Goal: Information Seeking & Learning: Check status

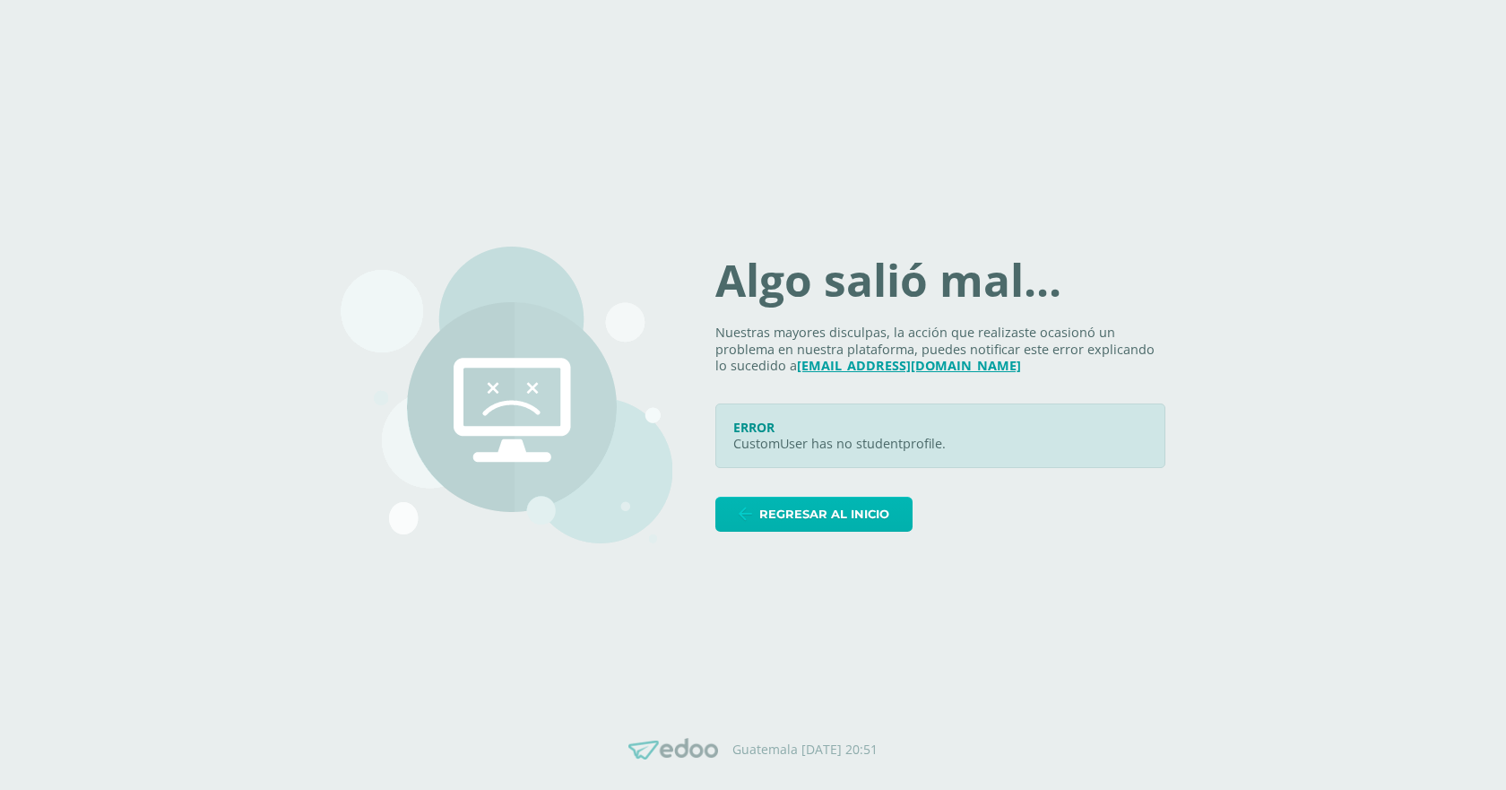
click at [889, 504] on span "Regresar al inicio" at bounding box center [824, 513] width 130 height 33
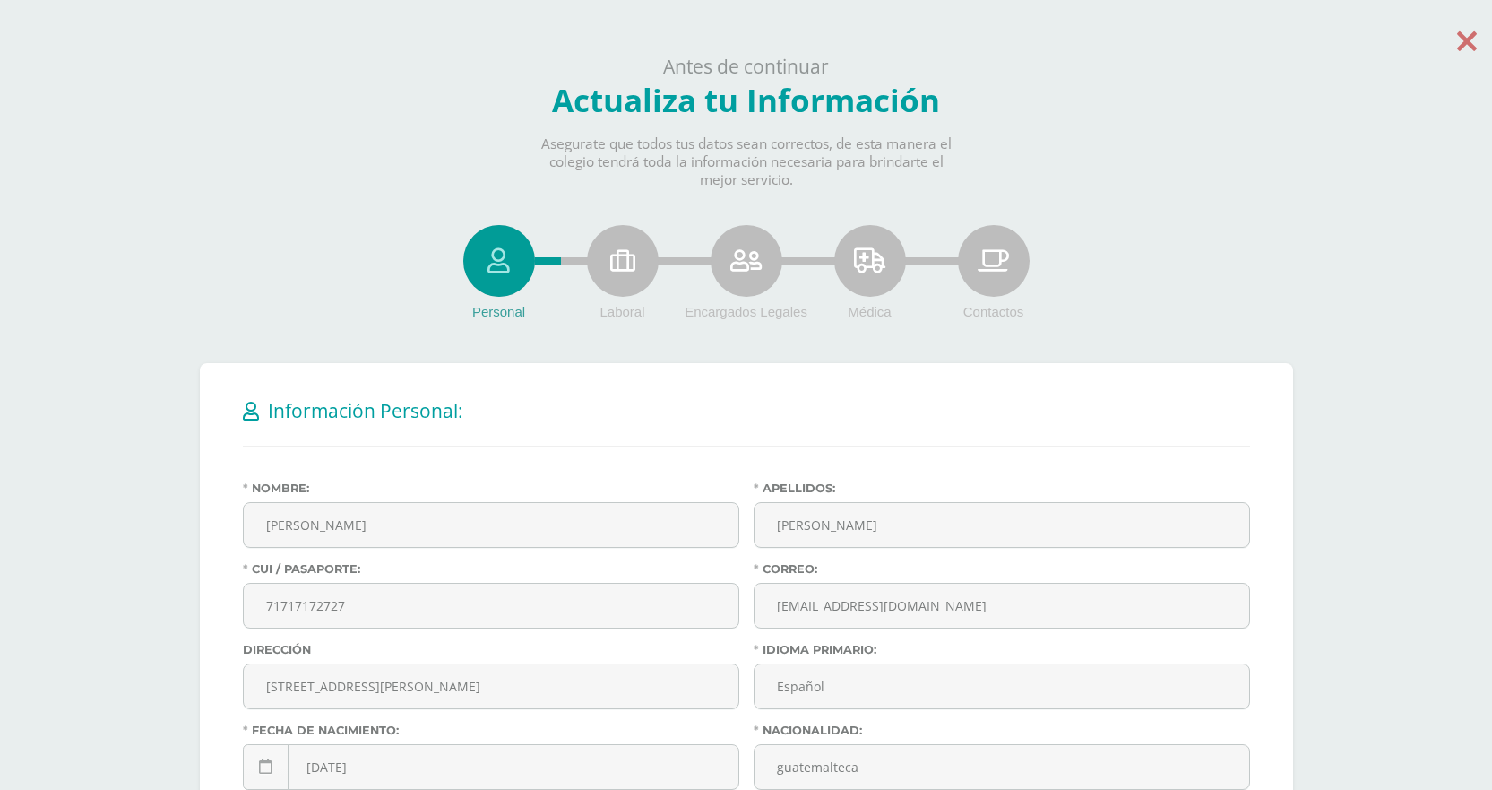
click at [1470, 41] on icon at bounding box center [1467, 40] width 20 height 31
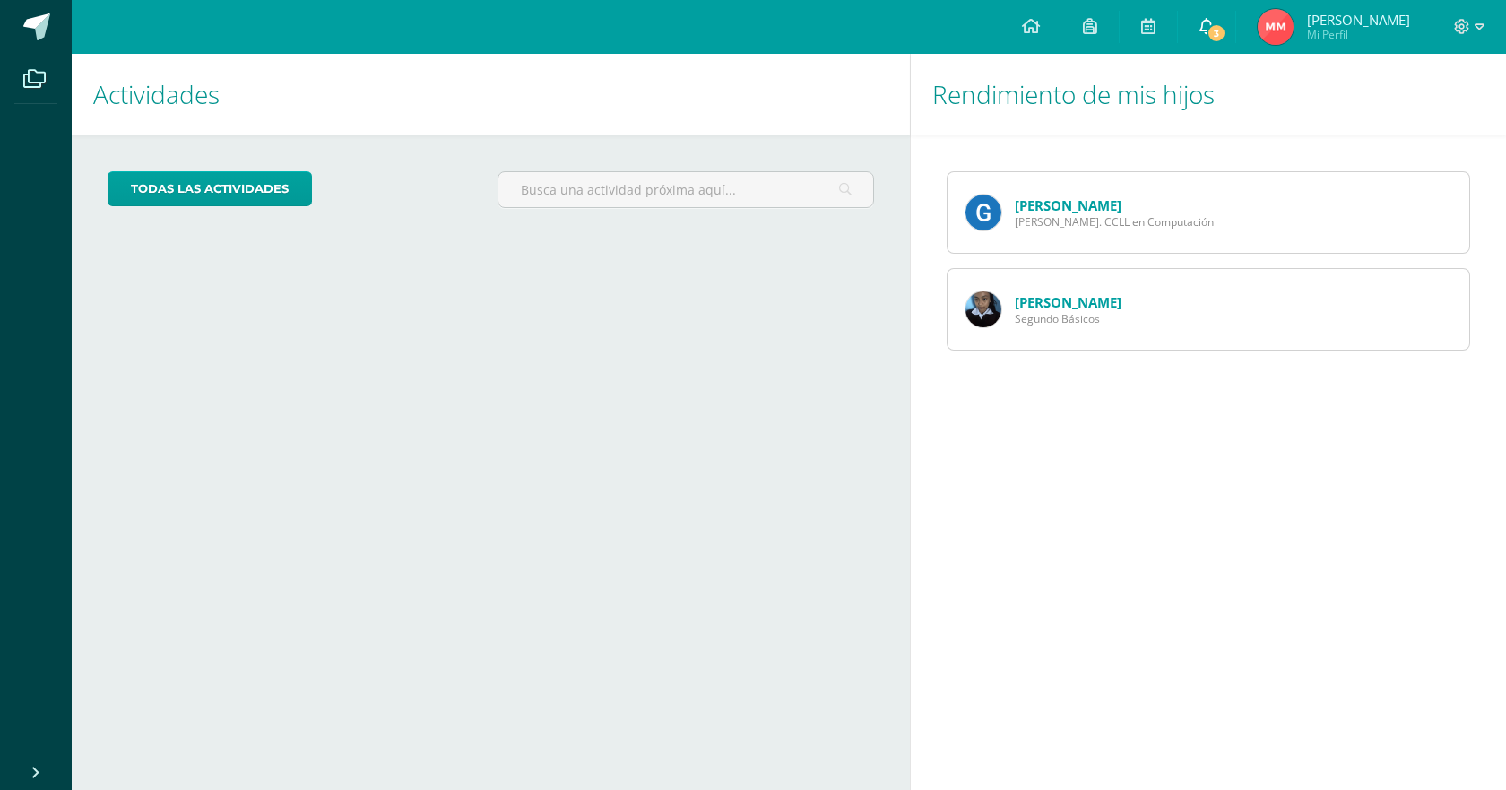
click at [1193, 30] on link "3" at bounding box center [1206, 27] width 57 height 54
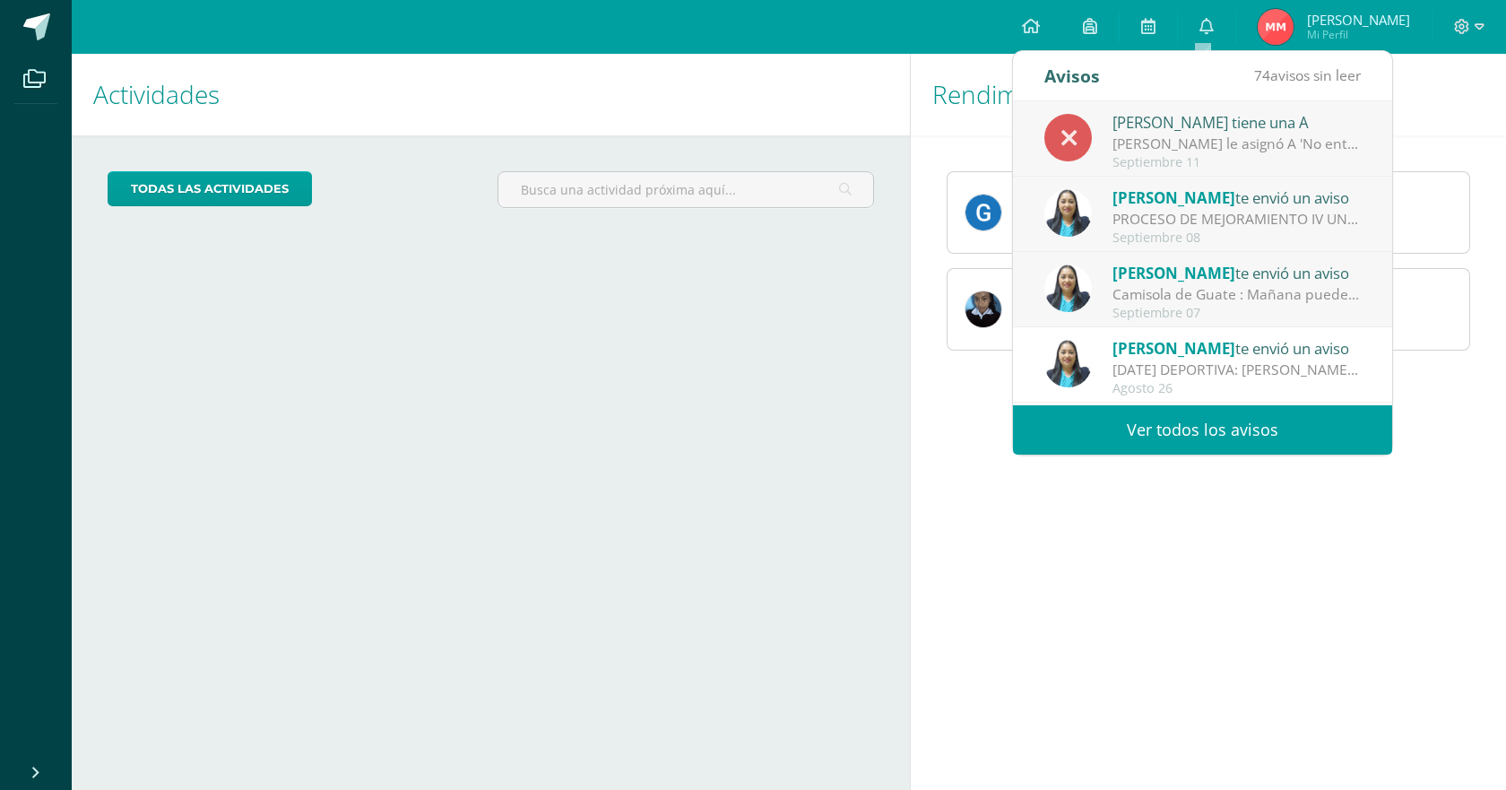
click at [1200, 161] on div "Septiembre 11" at bounding box center [1236, 162] width 249 height 15
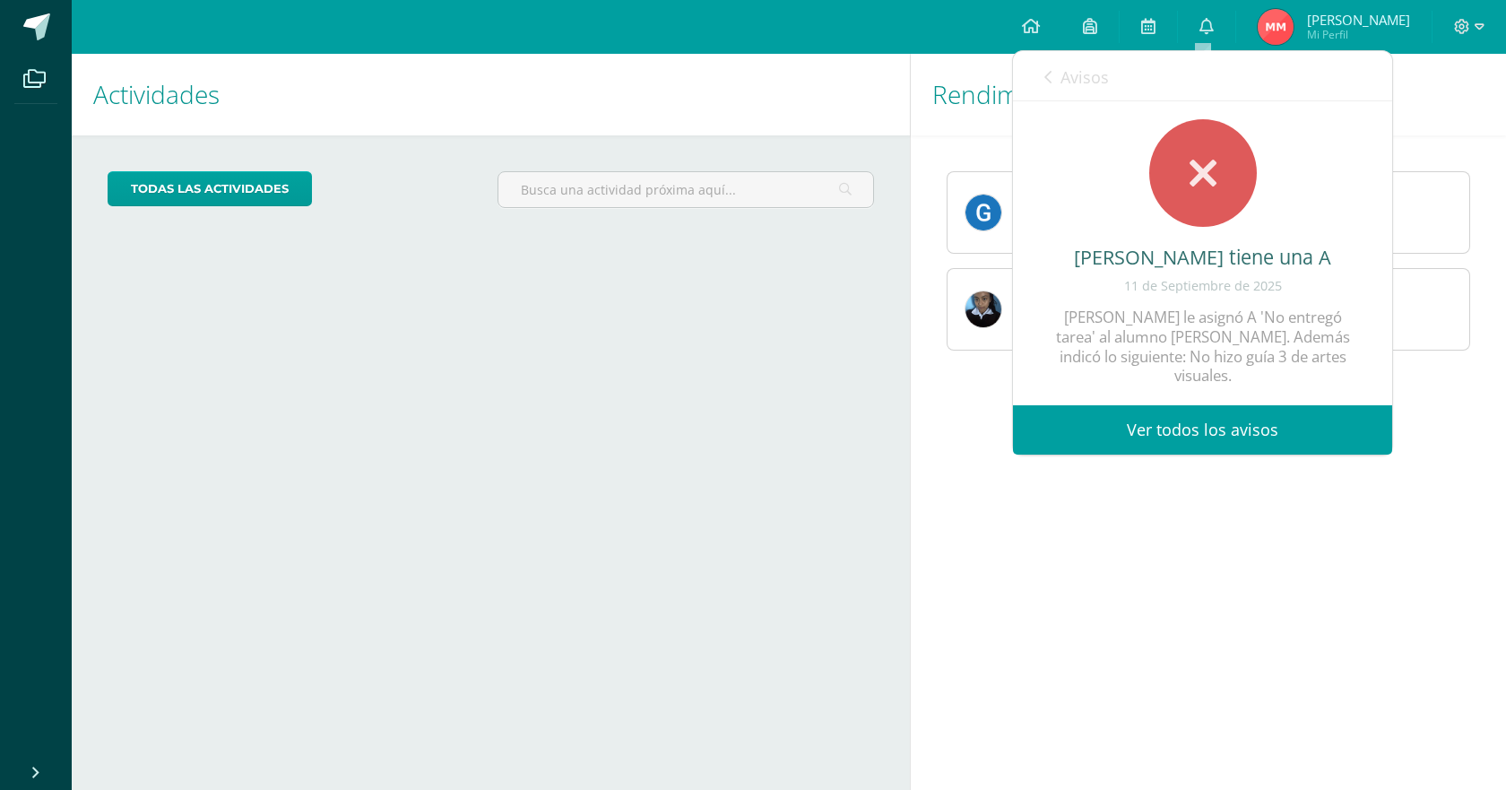
scroll to position [43, 0]
click at [1064, 80] on span "Avisos" at bounding box center [1084, 77] width 48 height 22
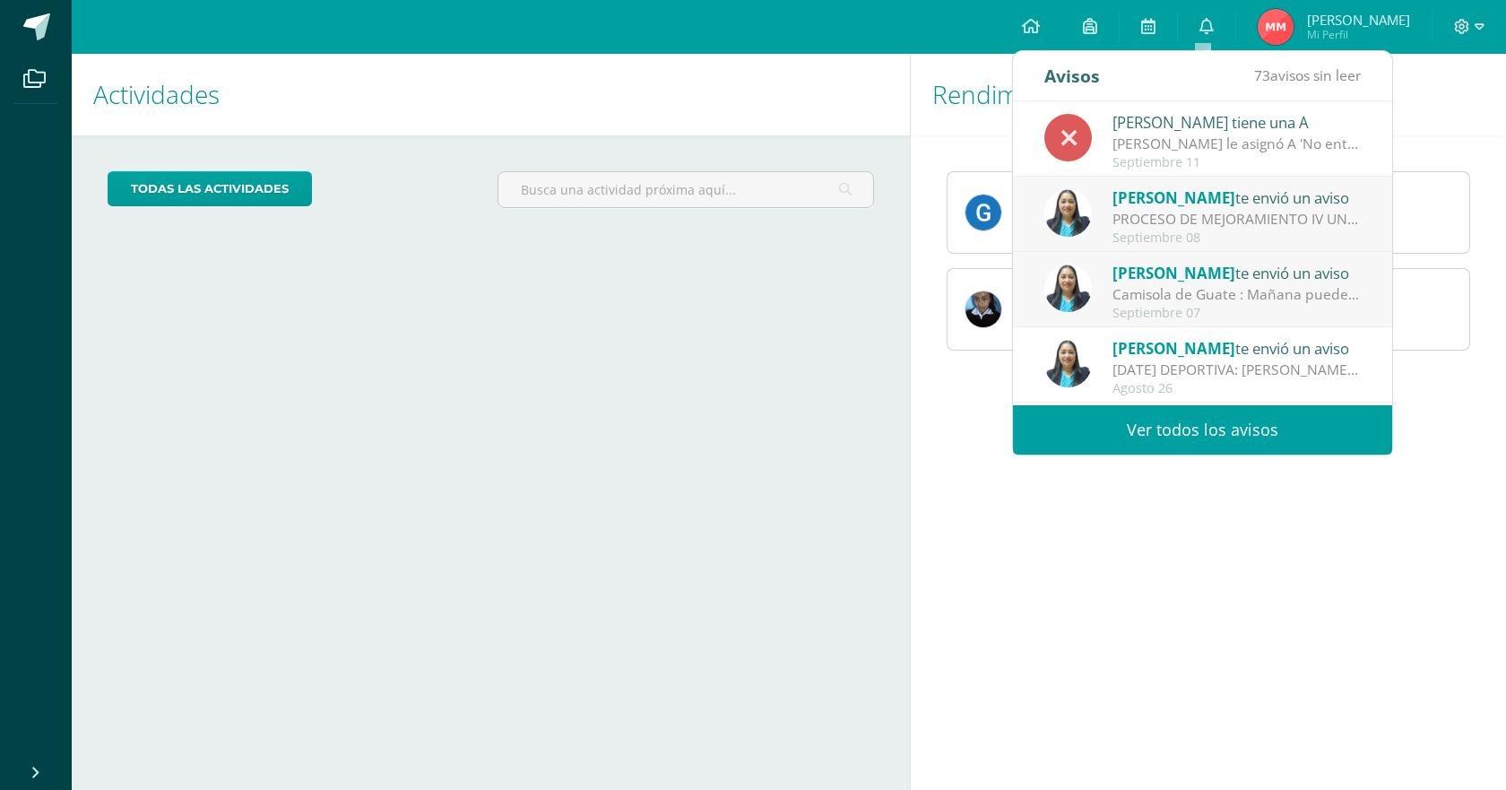
click at [1289, 225] on div "PROCESO DE MEJORAMIENTO IV UNIDAD: Bendiciones a cada uno El día de hoy estará …" at bounding box center [1236, 219] width 249 height 21
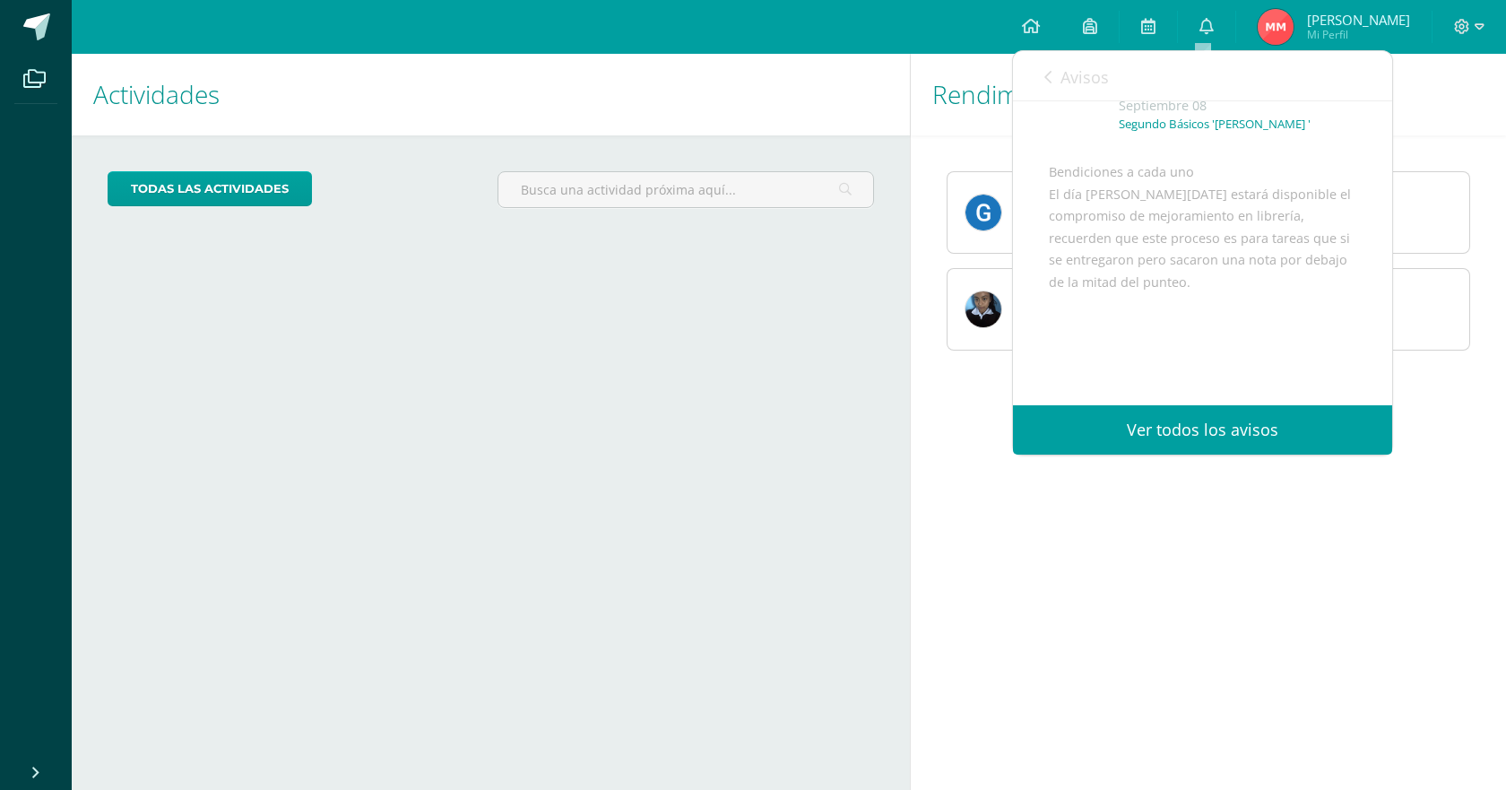
scroll to position [133, 0]
click at [1077, 81] on span "Avisos" at bounding box center [1084, 77] width 48 height 22
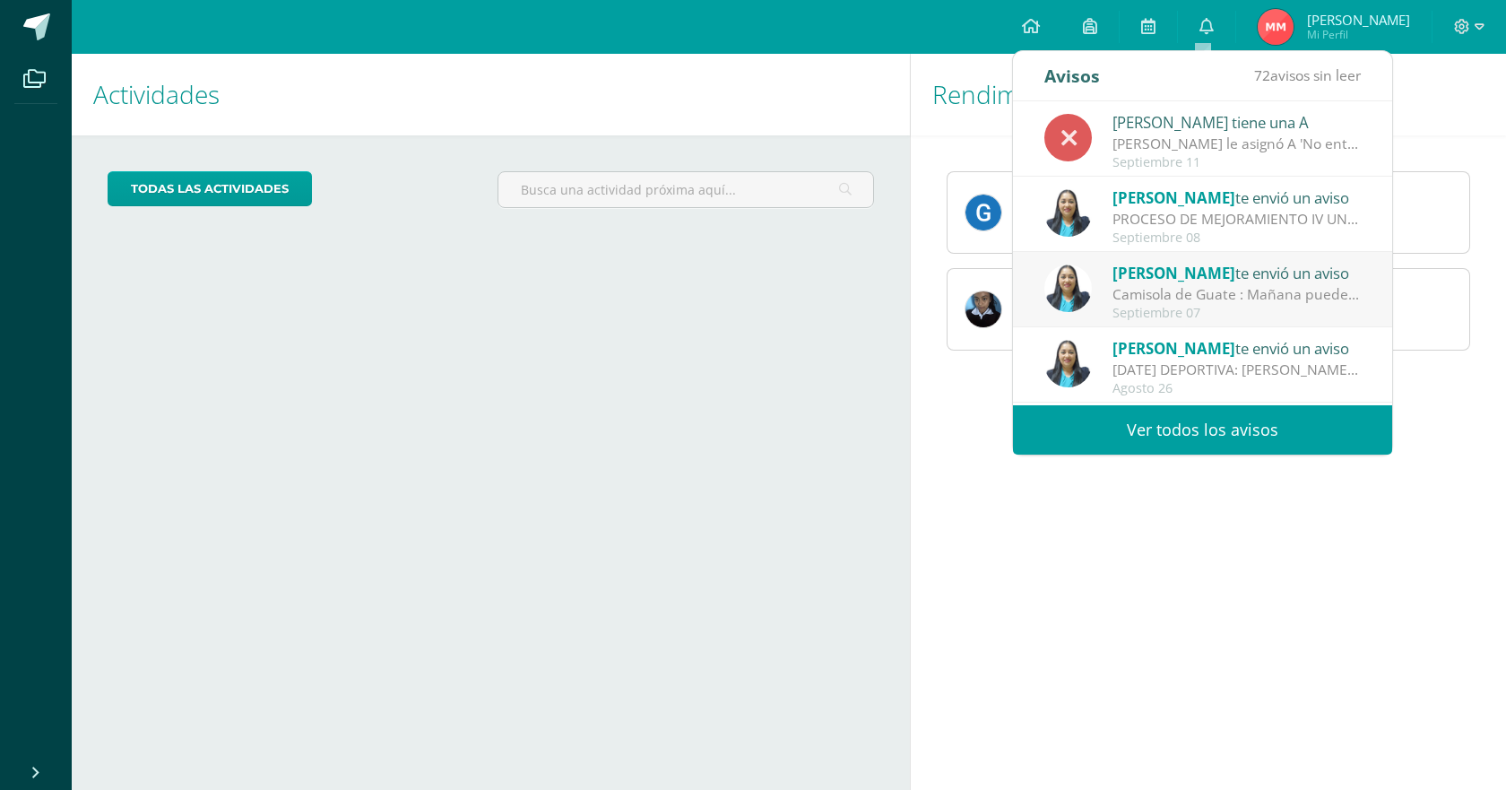
click at [1270, 290] on div "Camisola de Guate : Mañana pueden llegar con la playera de la selección siempre…" at bounding box center [1236, 294] width 249 height 21
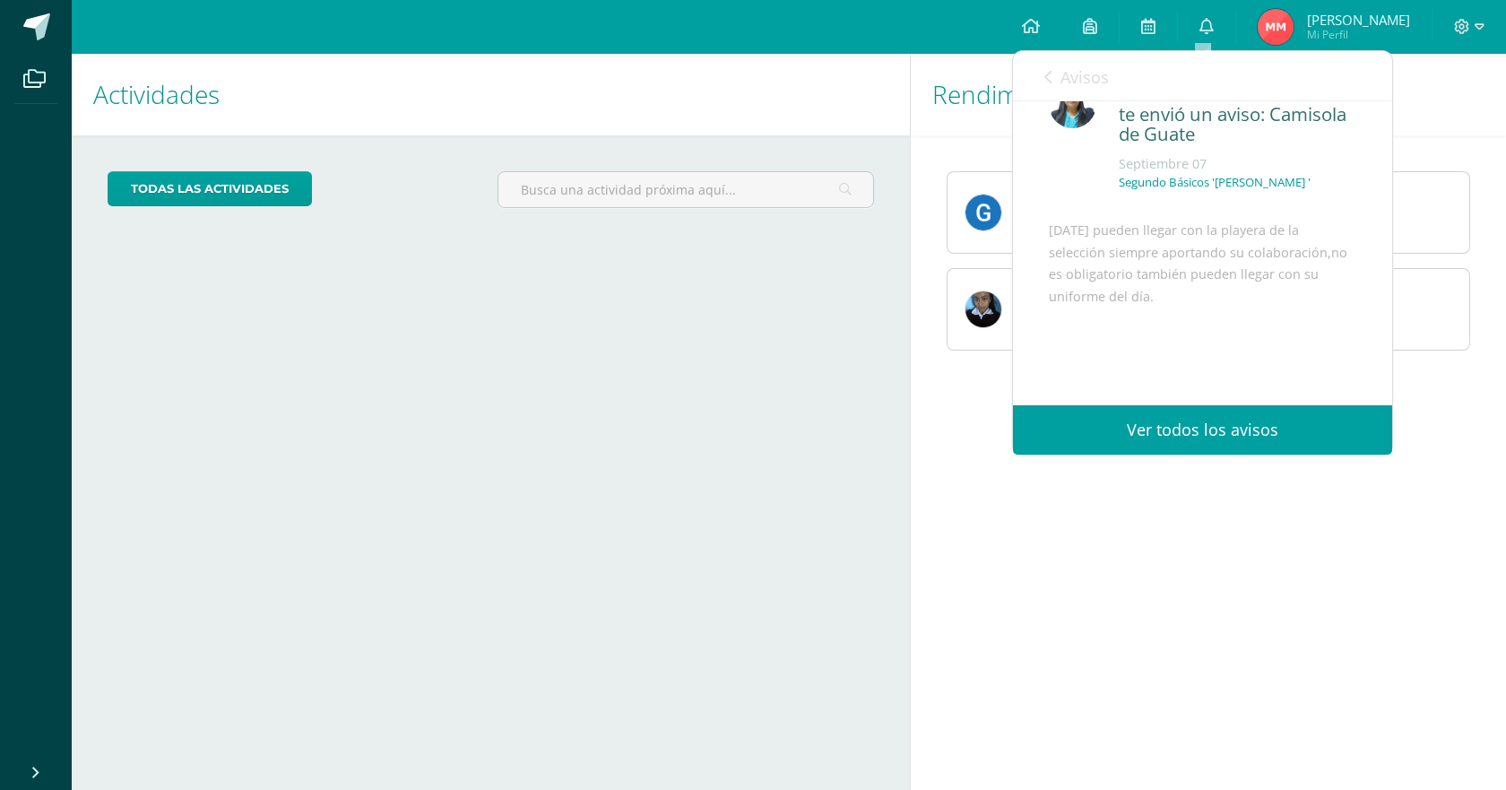
scroll to position [0, 0]
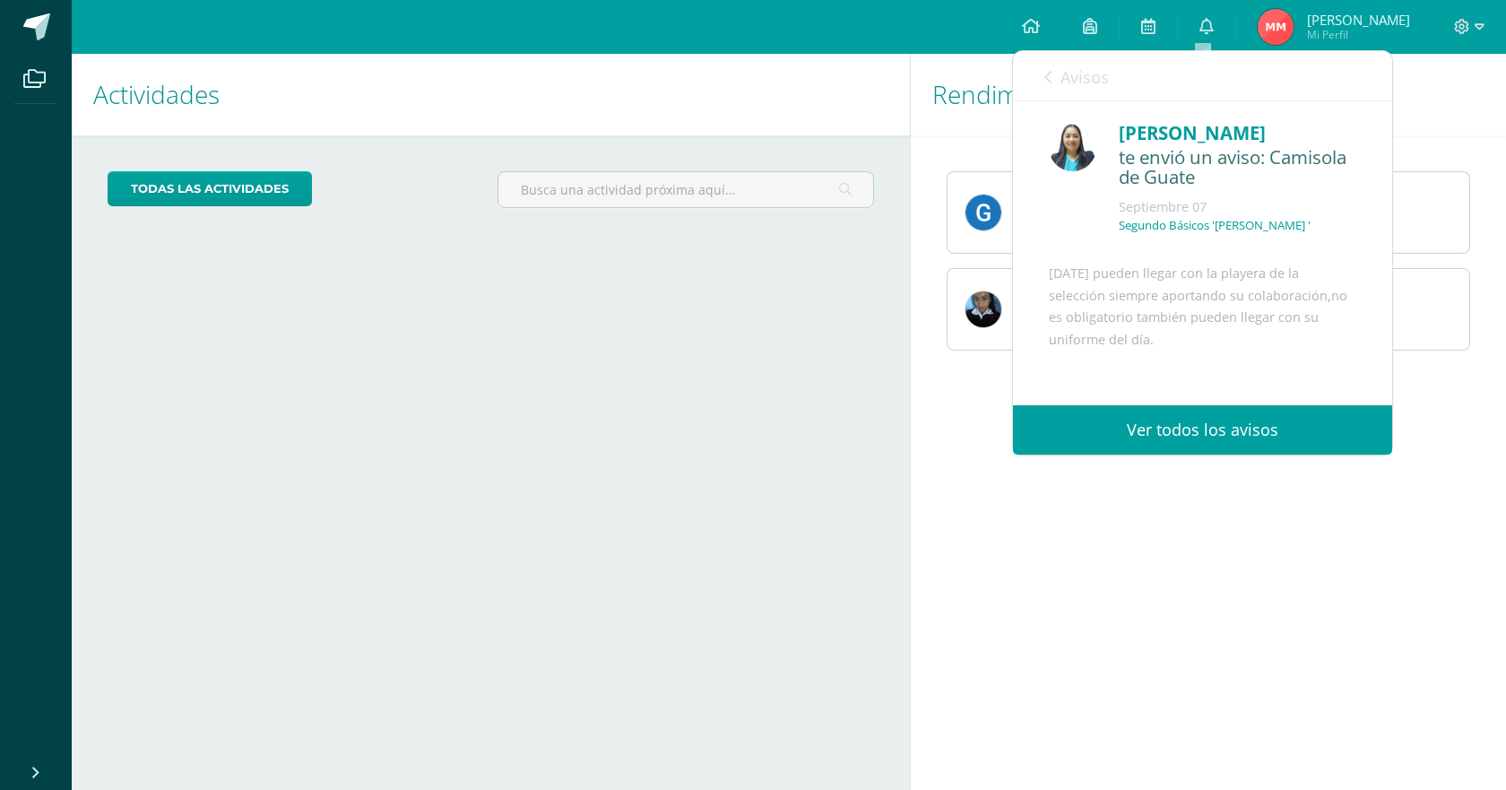
click at [1067, 72] on span "Avisos" at bounding box center [1084, 77] width 48 height 22
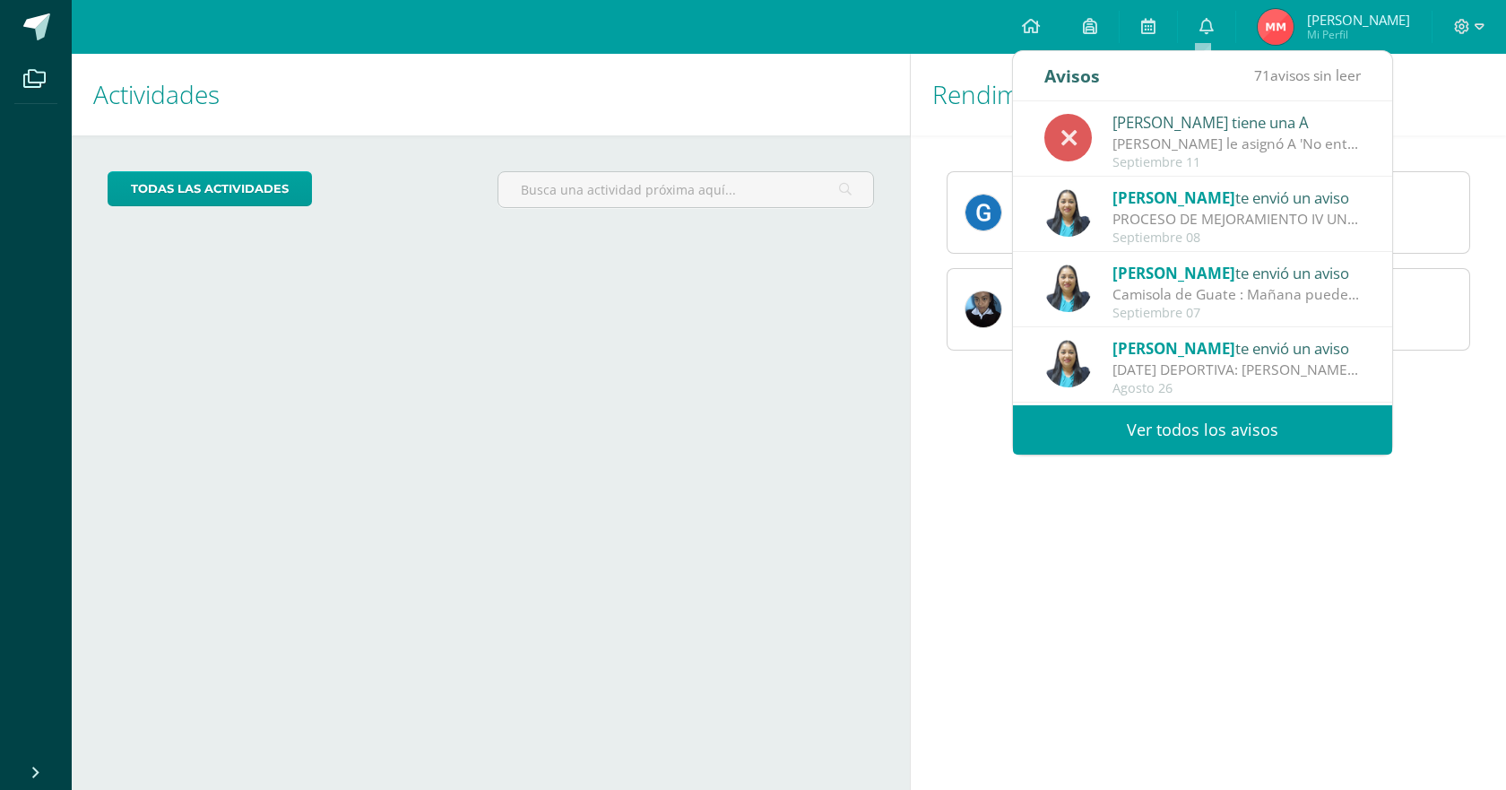
click at [1232, 299] on div "Camisola de Guate : Mañana pueden llegar con la playera de la selección siempre…" at bounding box center [1236, 294] width 249 height 21
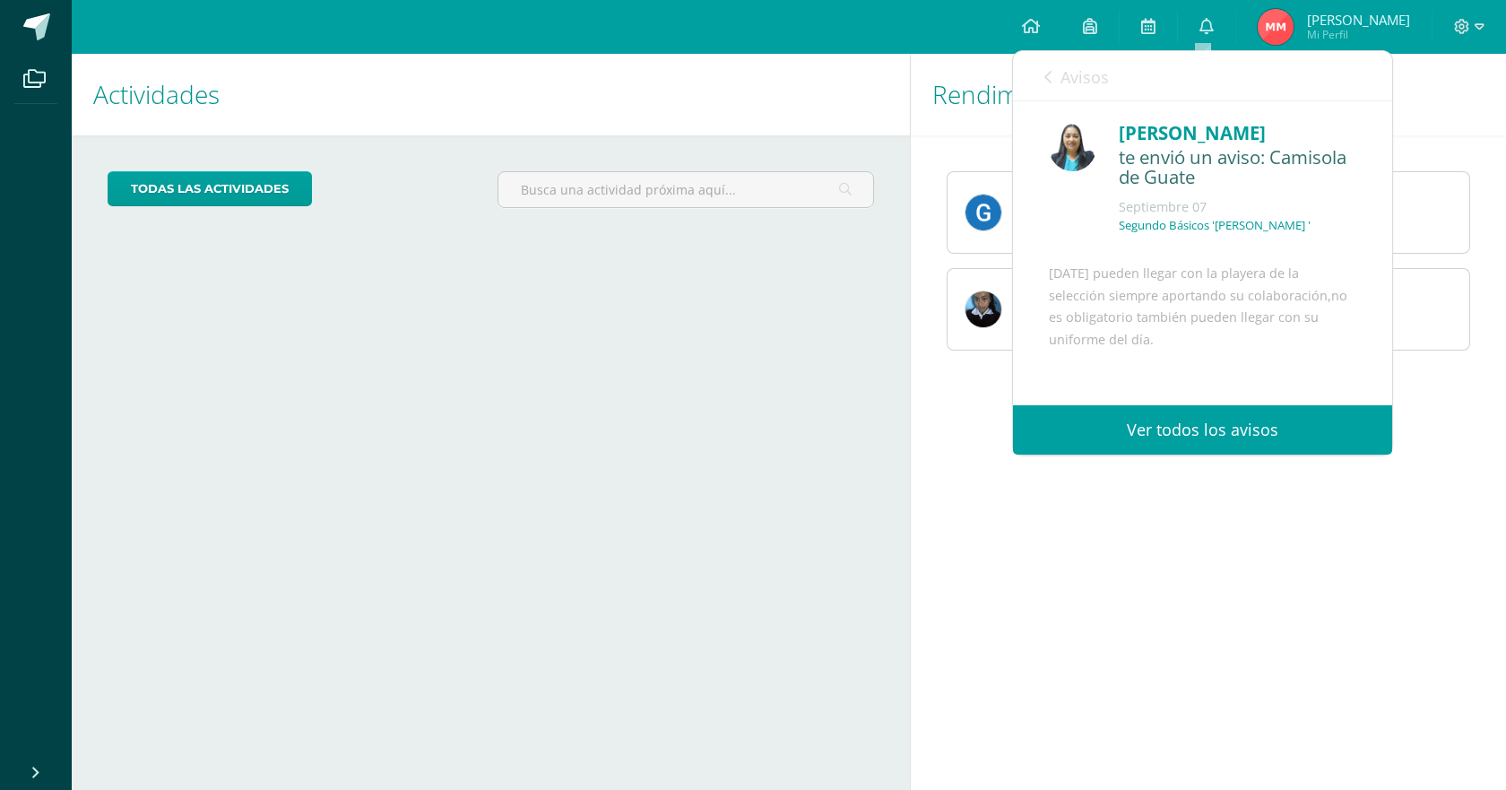
click at [1092, 78] on span "Avisos" at bounding box center [1084, 77] width 48 height 22
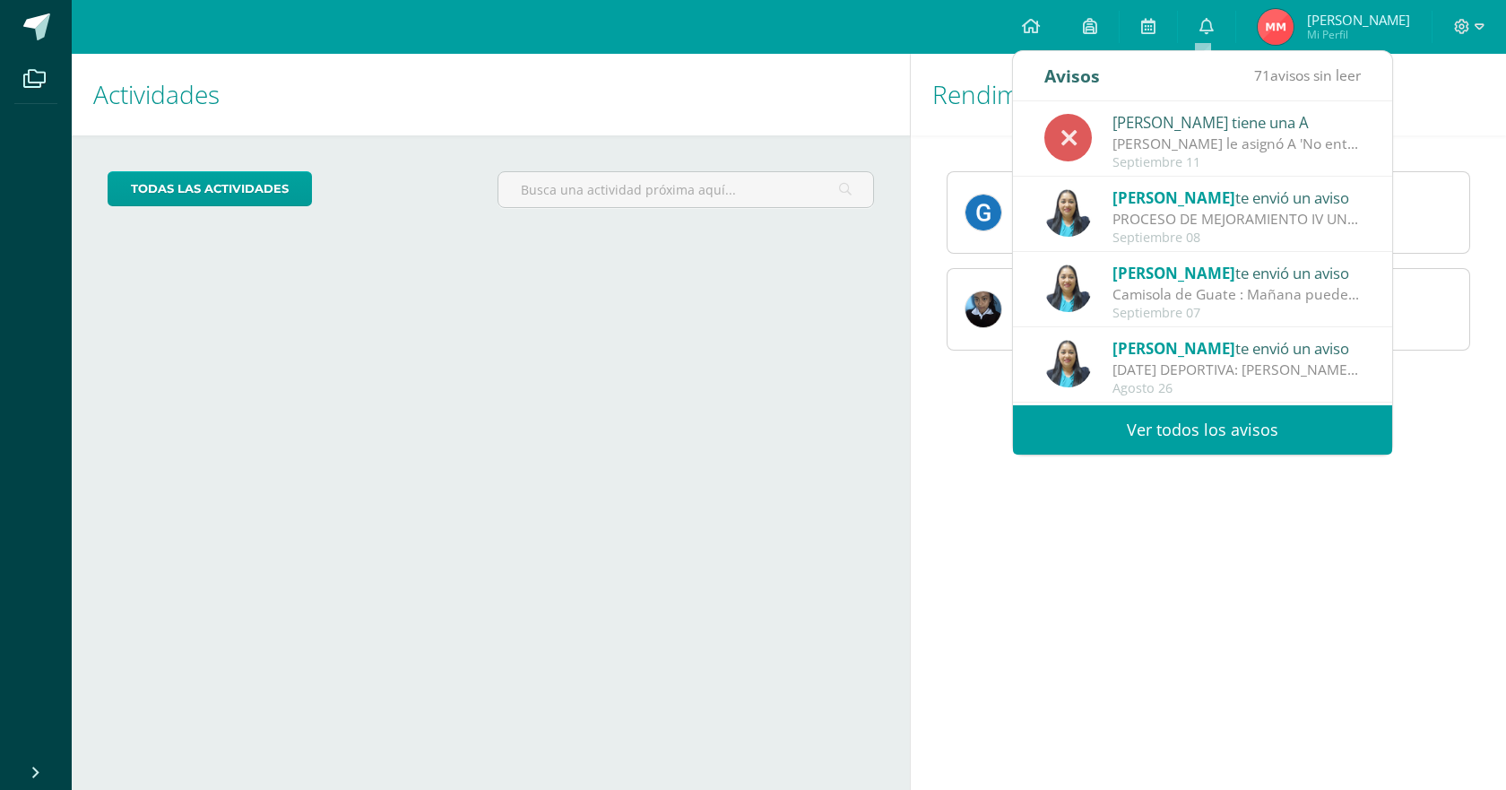
click at [1293, 282] on div "Dina Cabrera te envió un aviso" at bounding box center [1236, 272] width 249 height 23
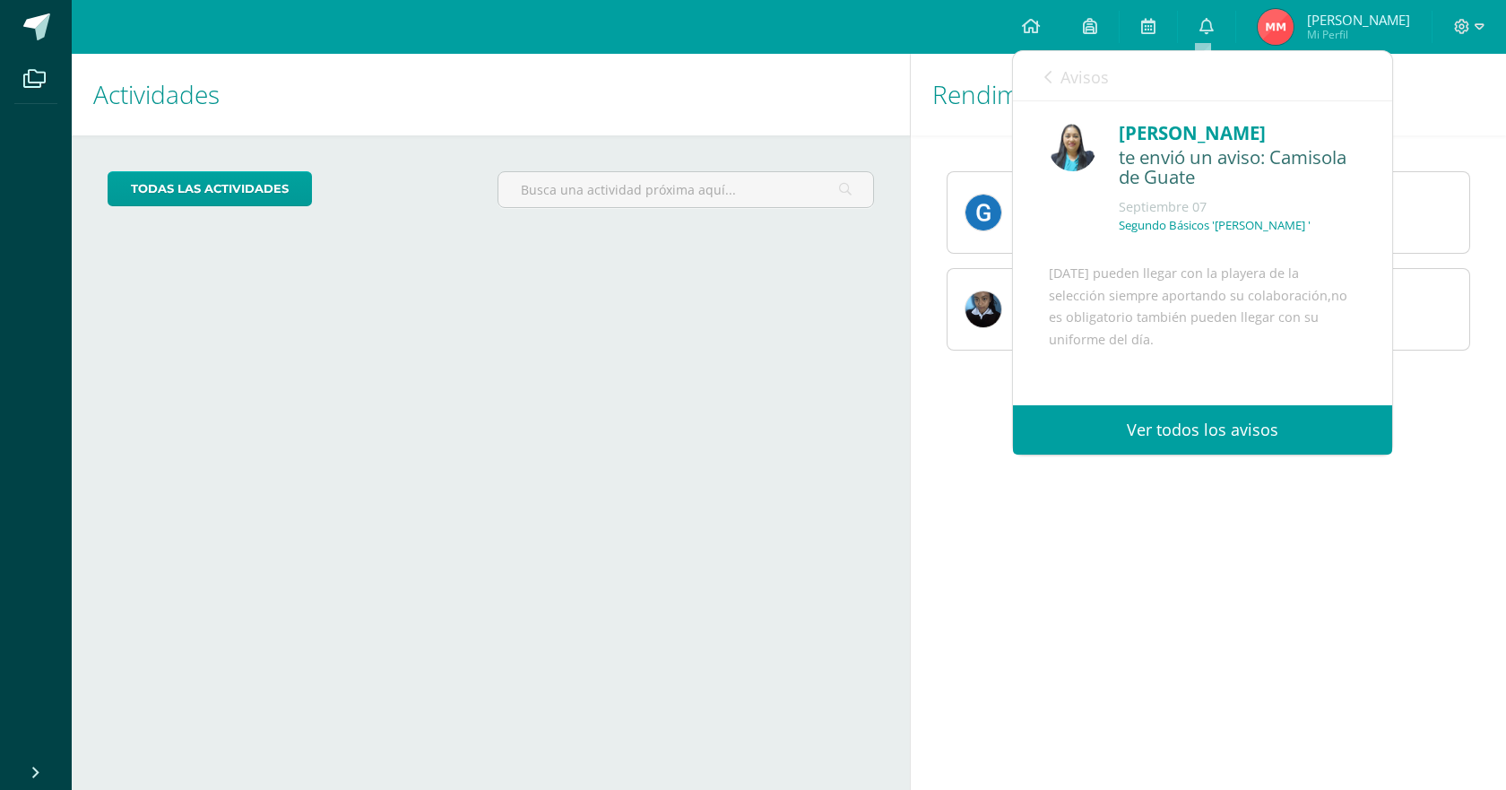
click at [1085, 69] on span "Avisos" at bounding box center [1084, 77] width 48 height 22
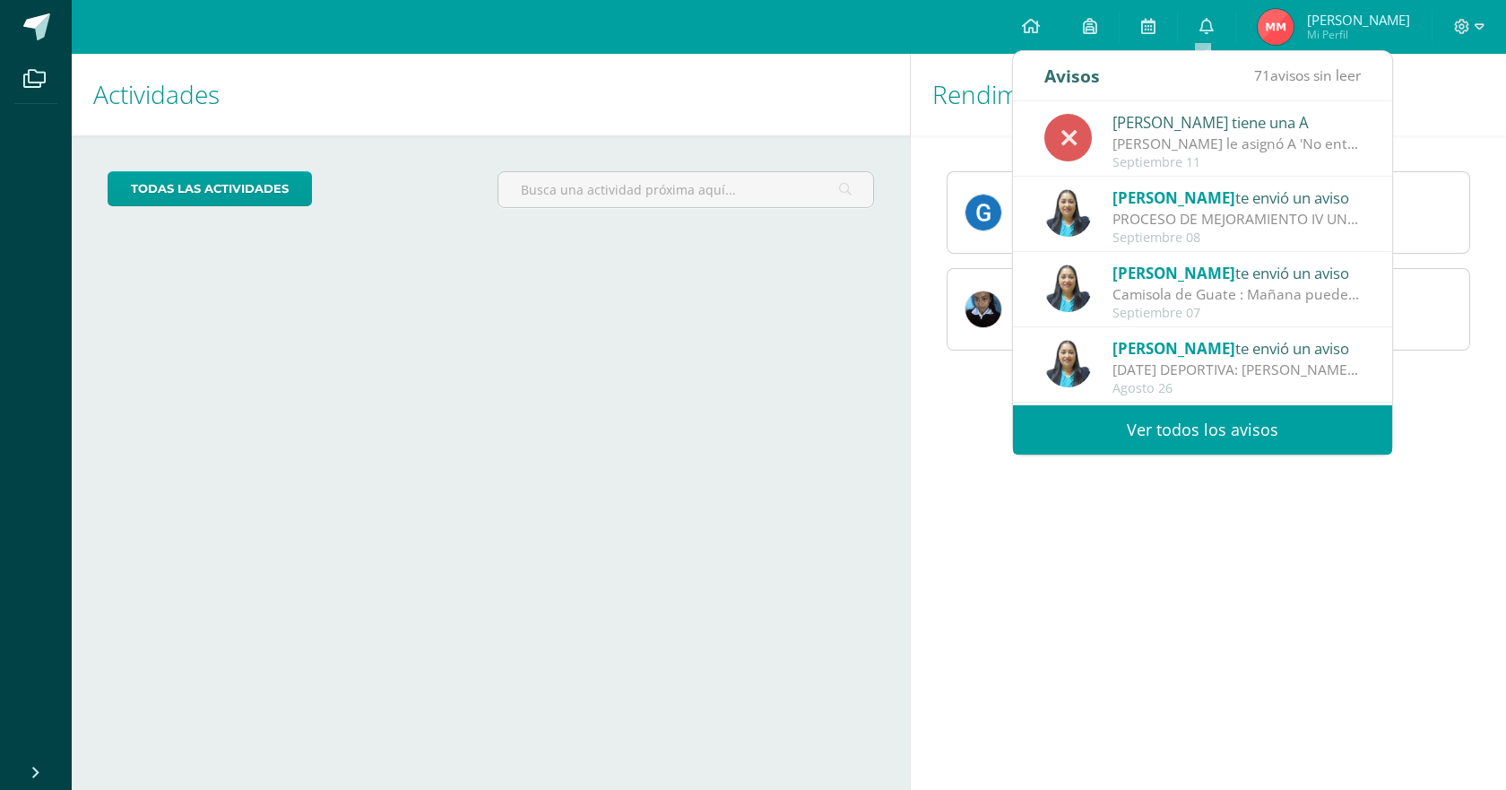
click at [1268, 277] on div "Dina Cabrera te envió un aviso" at bounding box center [1236, 272] width 249 height 23
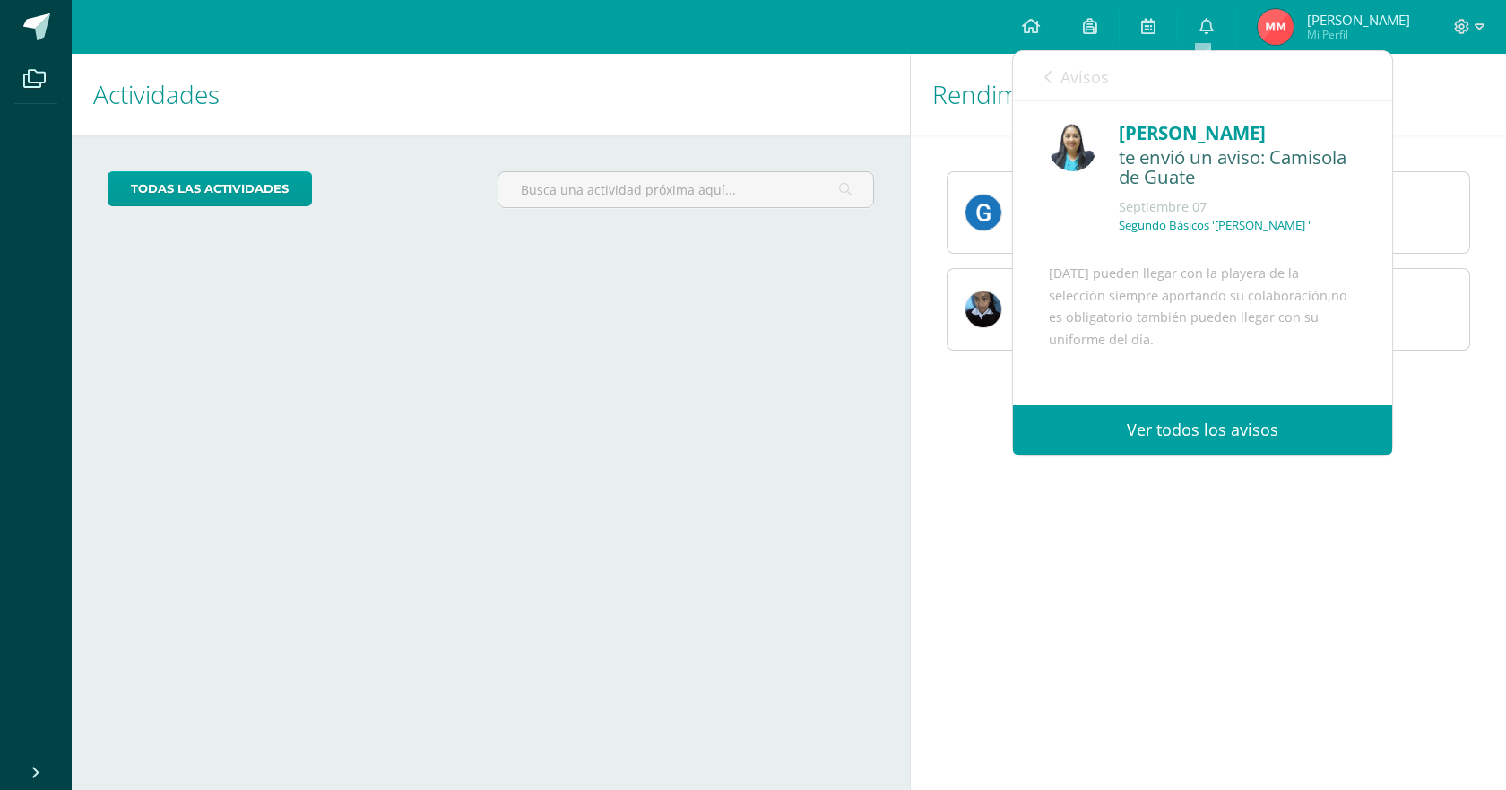
click at [1450, 22] on div at bounding box center [1468, 27] width 73 height 54
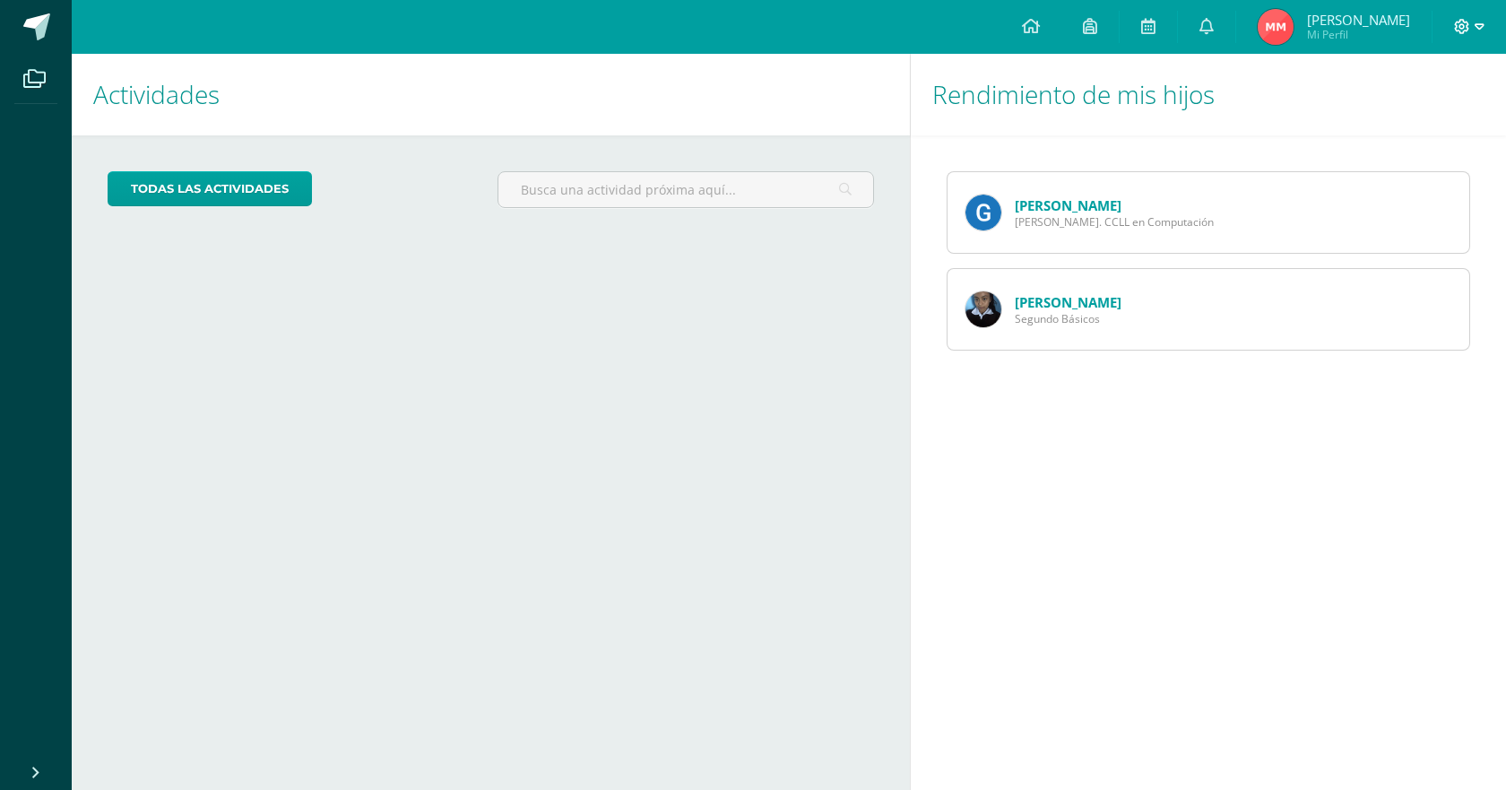
click at [1456, 24] on icon at bounding box center [1462, 27] width 16 height 16
click at [1389, 125] on span "Cerrar sesión" at bounding box center [1423, 122] width 81 height 17
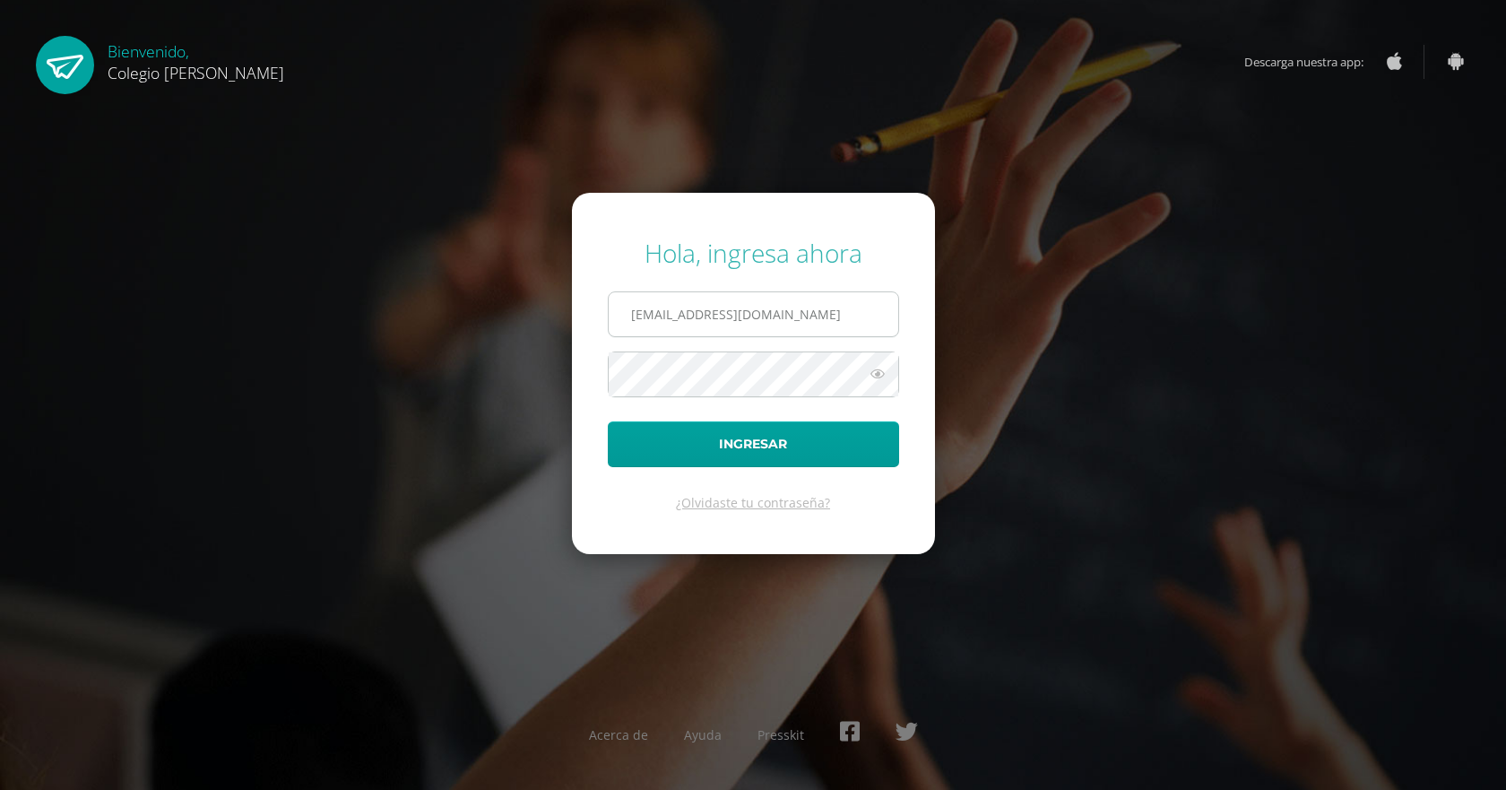
click at [856, 318] on input "t1COS00892@osoriosandoval.edu.gt" at bounding box center [754, 314] width 290 height 44
type input "COS00893@osoriosandoval.edu.gt"
click at [787, 446] on button "Ingresar" at bounding box center [753, 444] width 291 height 46
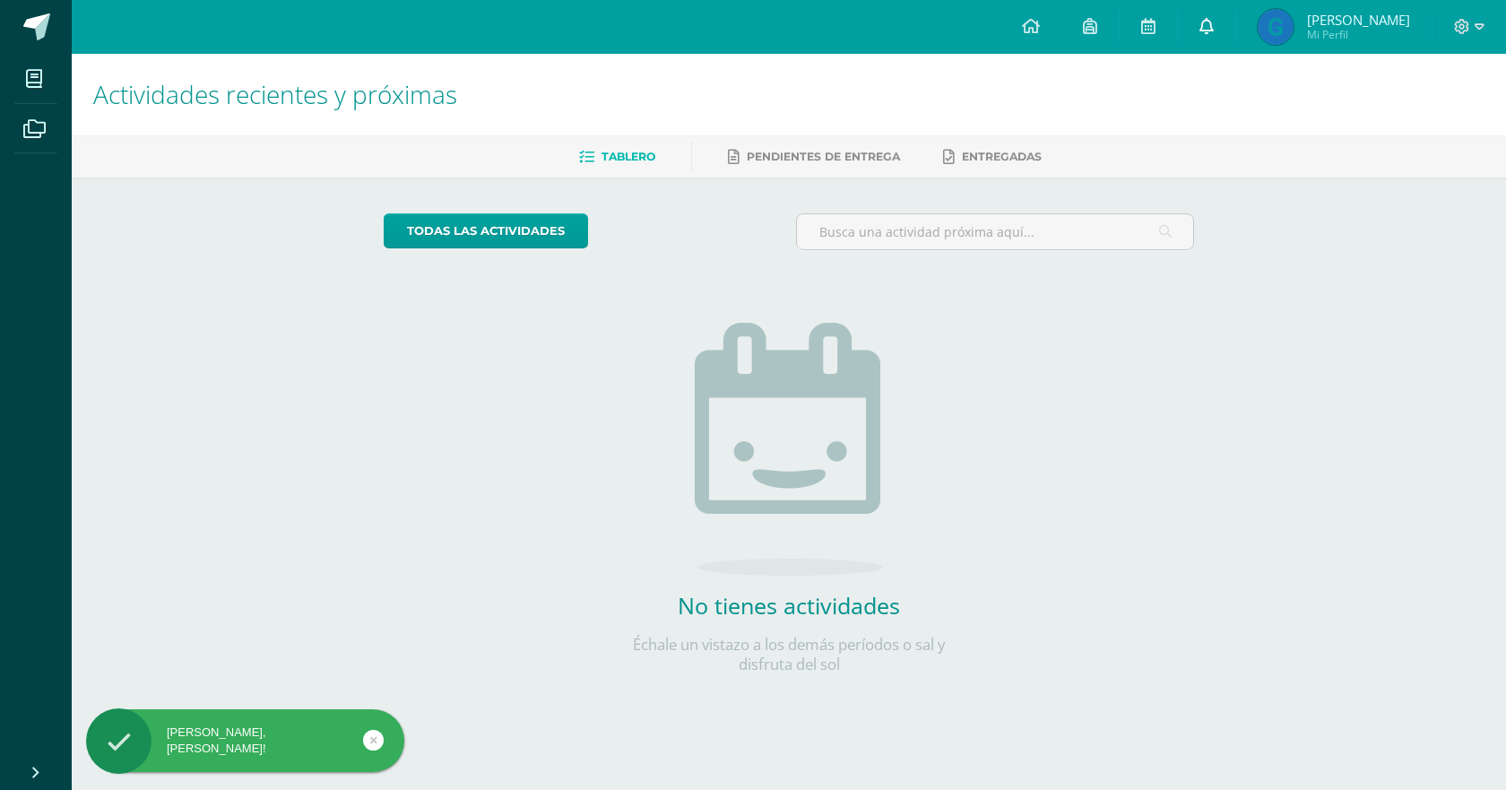
click at [1209, 33] on link at bounding box center [1206, 27] width 57 height 54
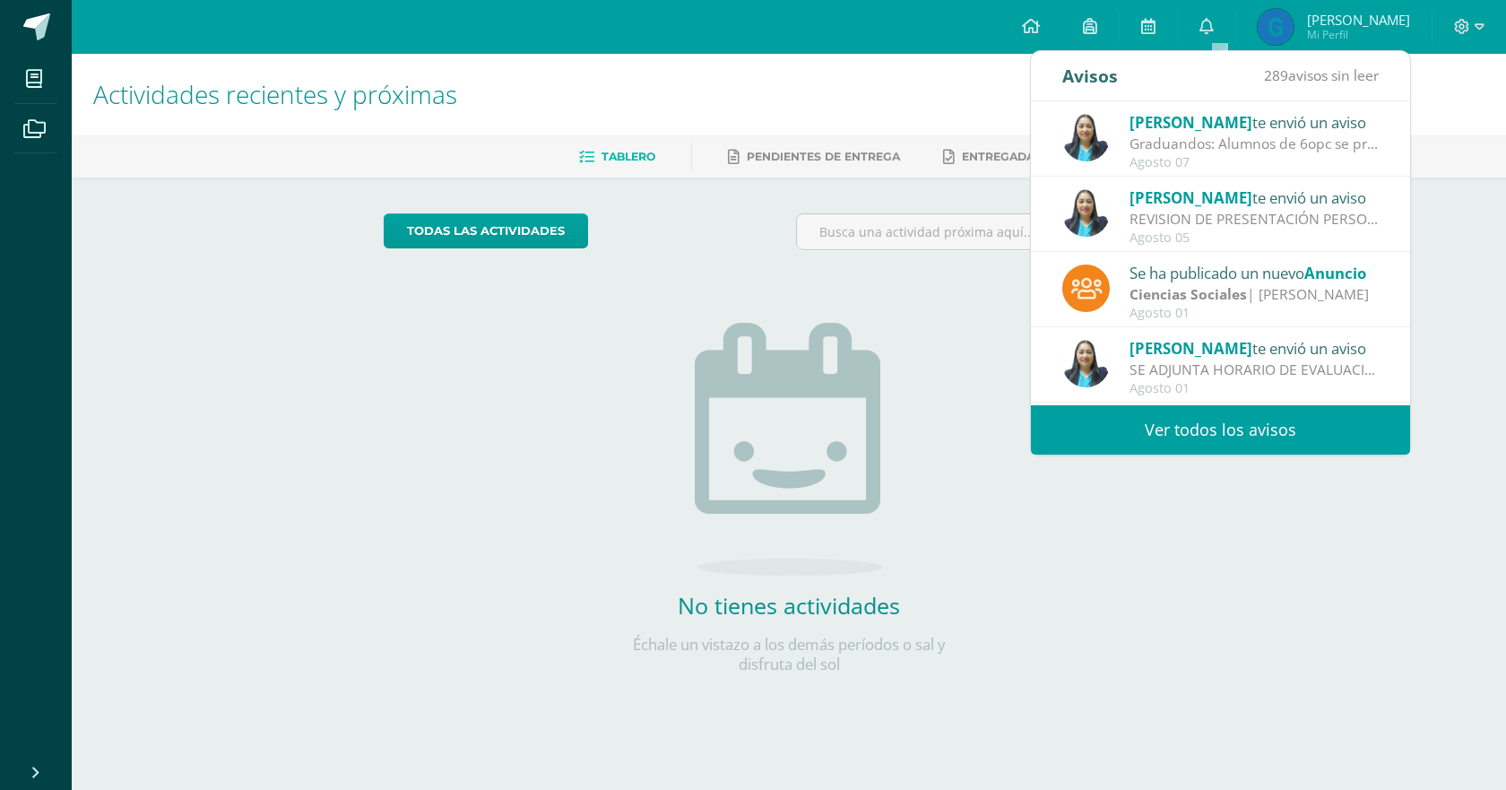
click at [1287, 42] on img at bounding box center [1275, 27] width 36 height 36
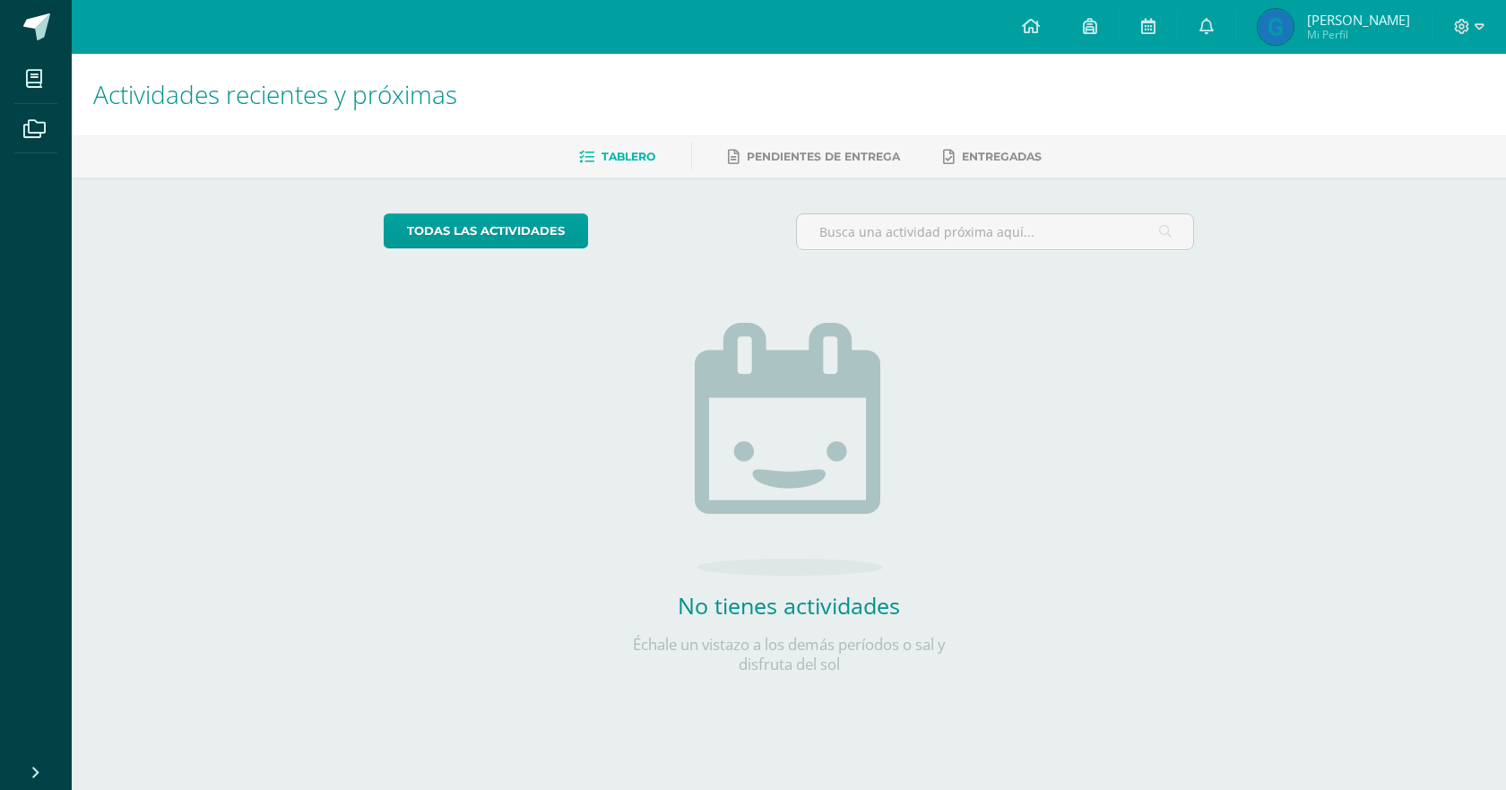
click at [1287, 42] on img at bounding box center [1275, 27] width 36 height 36
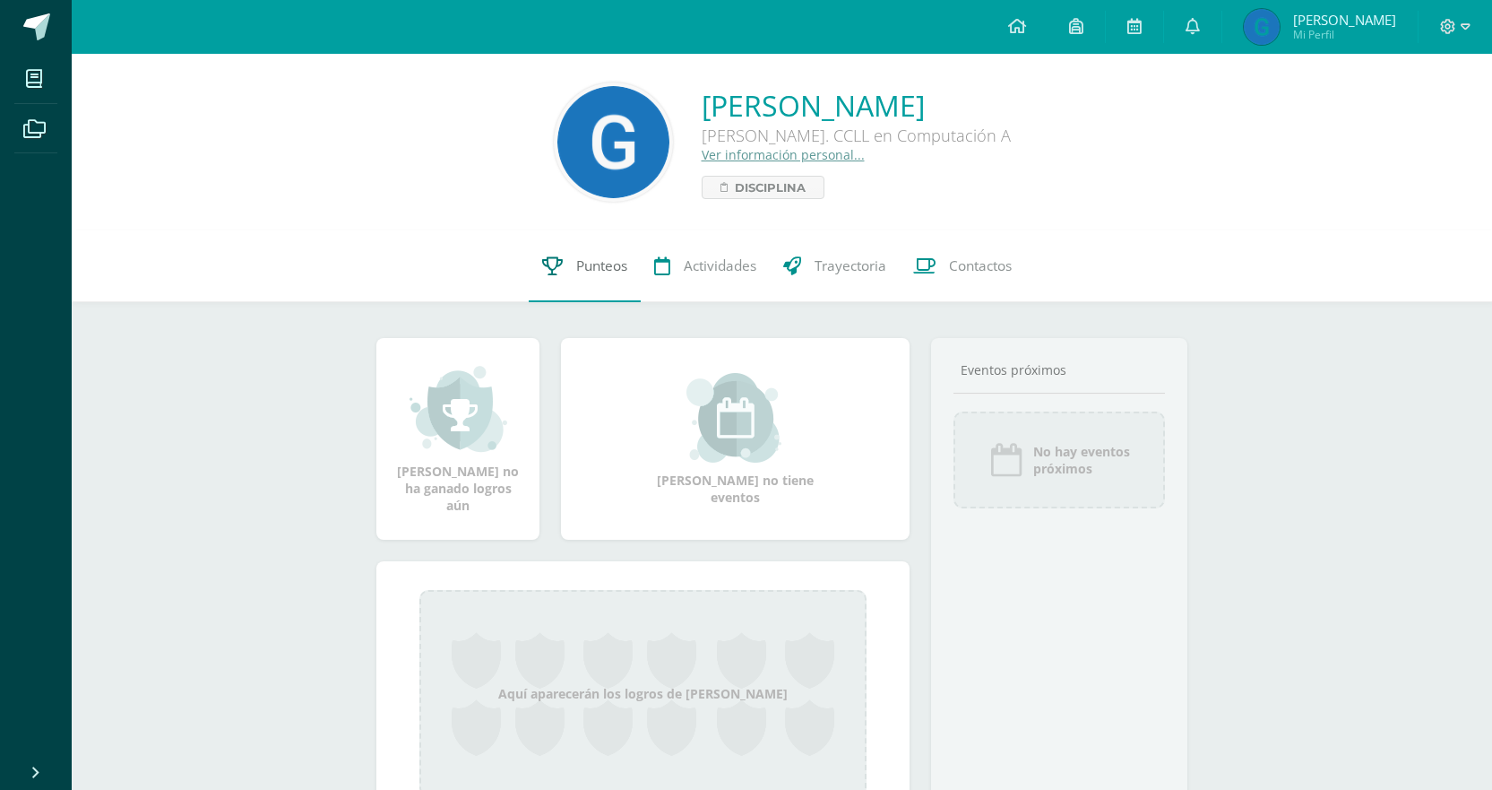
click at [628, 266] on link "Punteos" at bounding box center [585, 266] width 112 height 72
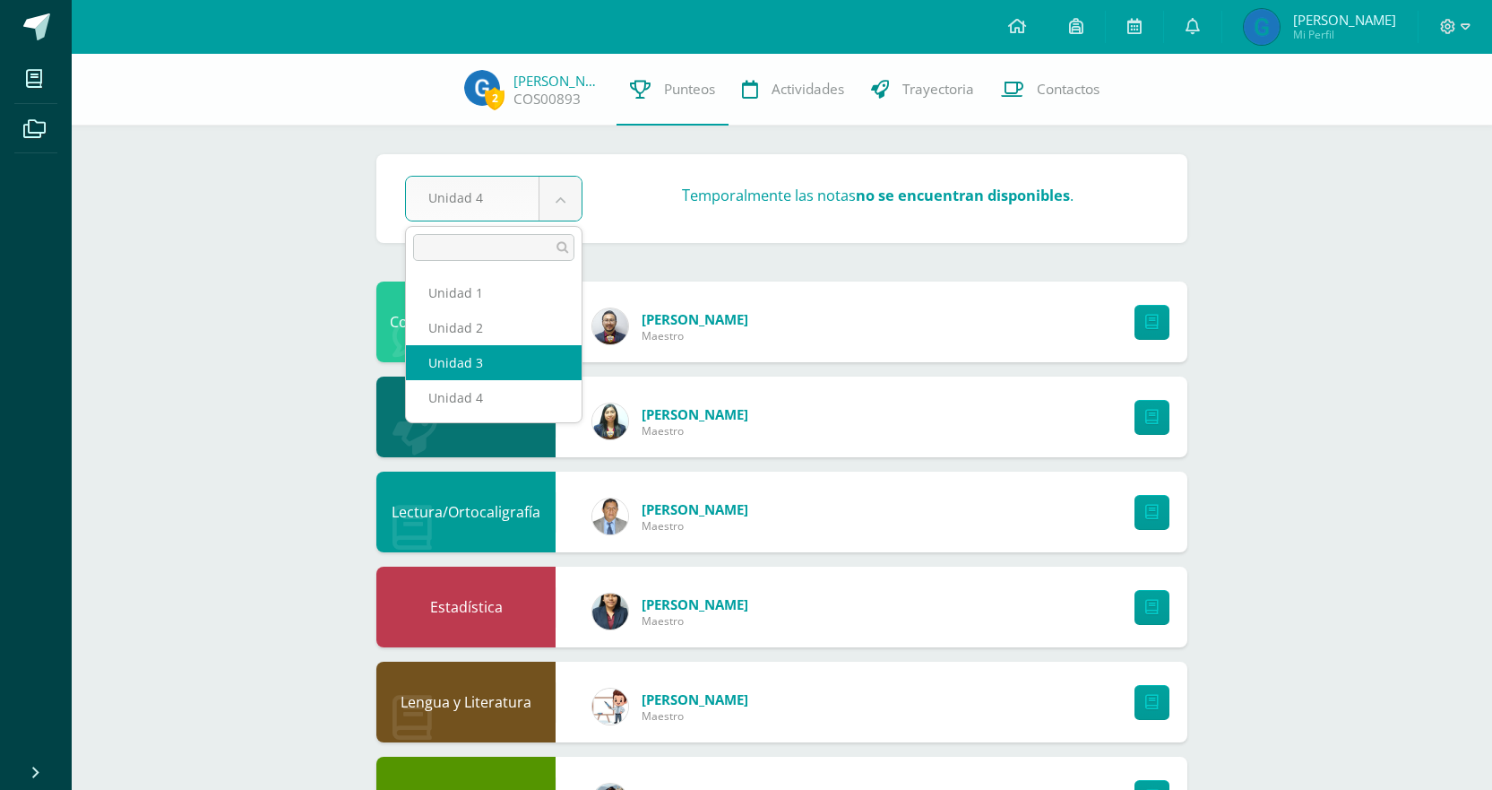
select select "Unidad 3"
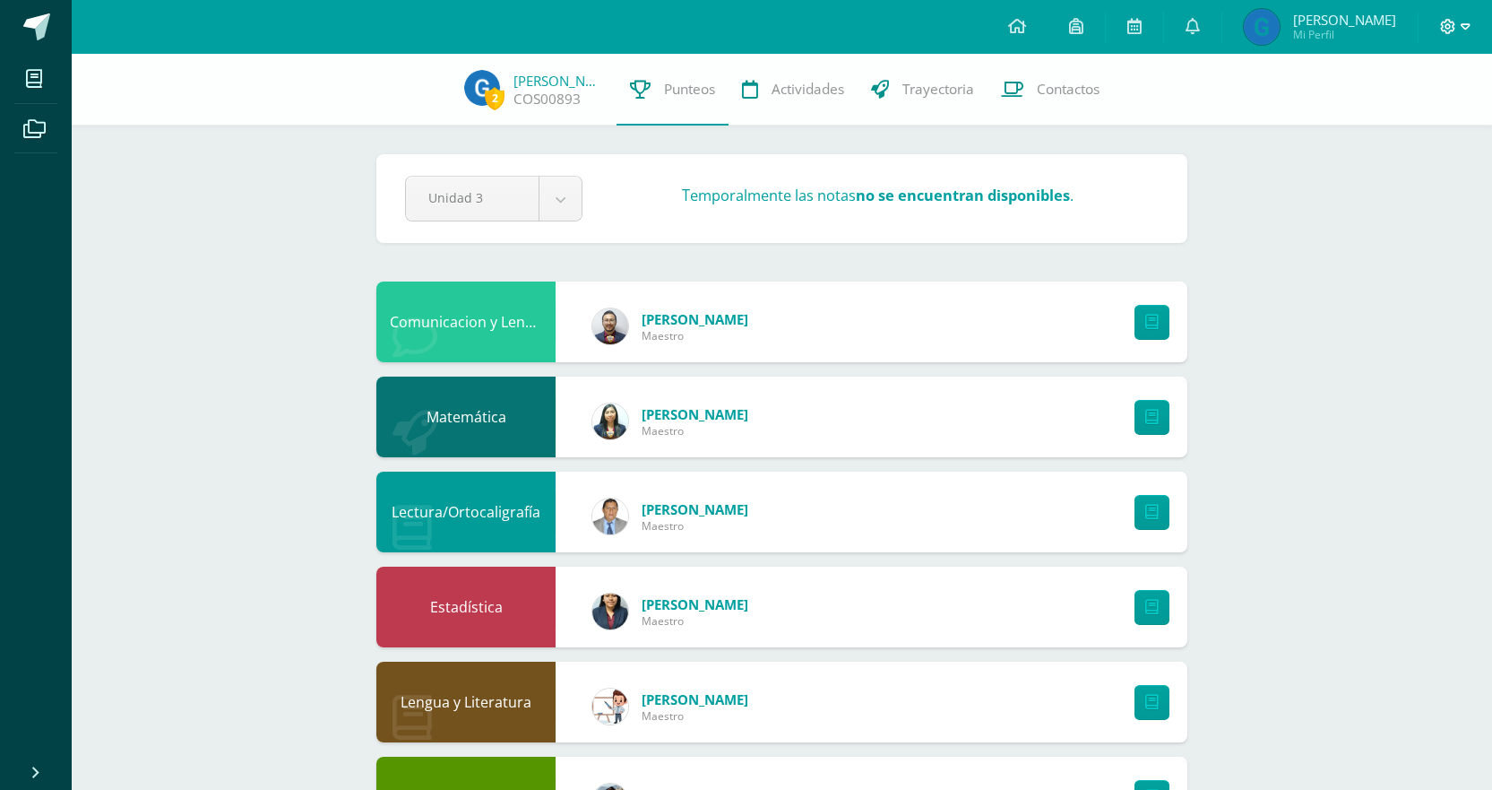
click at [1461, 28] on icon at bounding box center [1466, 27] width 10 height 16
click at [1387, 124] on span "Cerrar sesión" at bounding box center [1410, 122] width 81 height 17
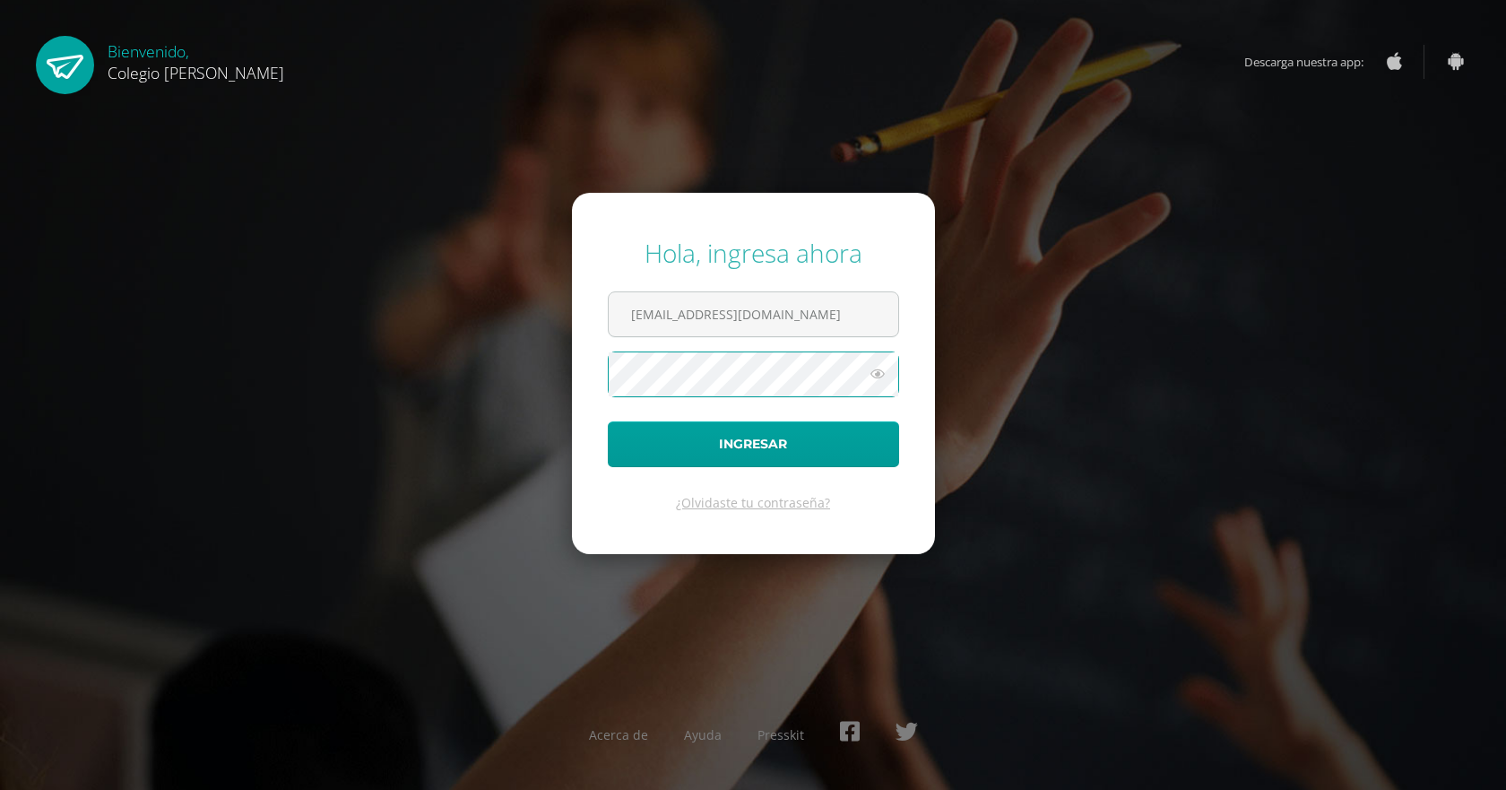
type input "t1COS00892@osoriosandoval.edu.gt"
click at [744, 453] on button "Ingresar" at bounding box center [753, 444] width 291 height 46
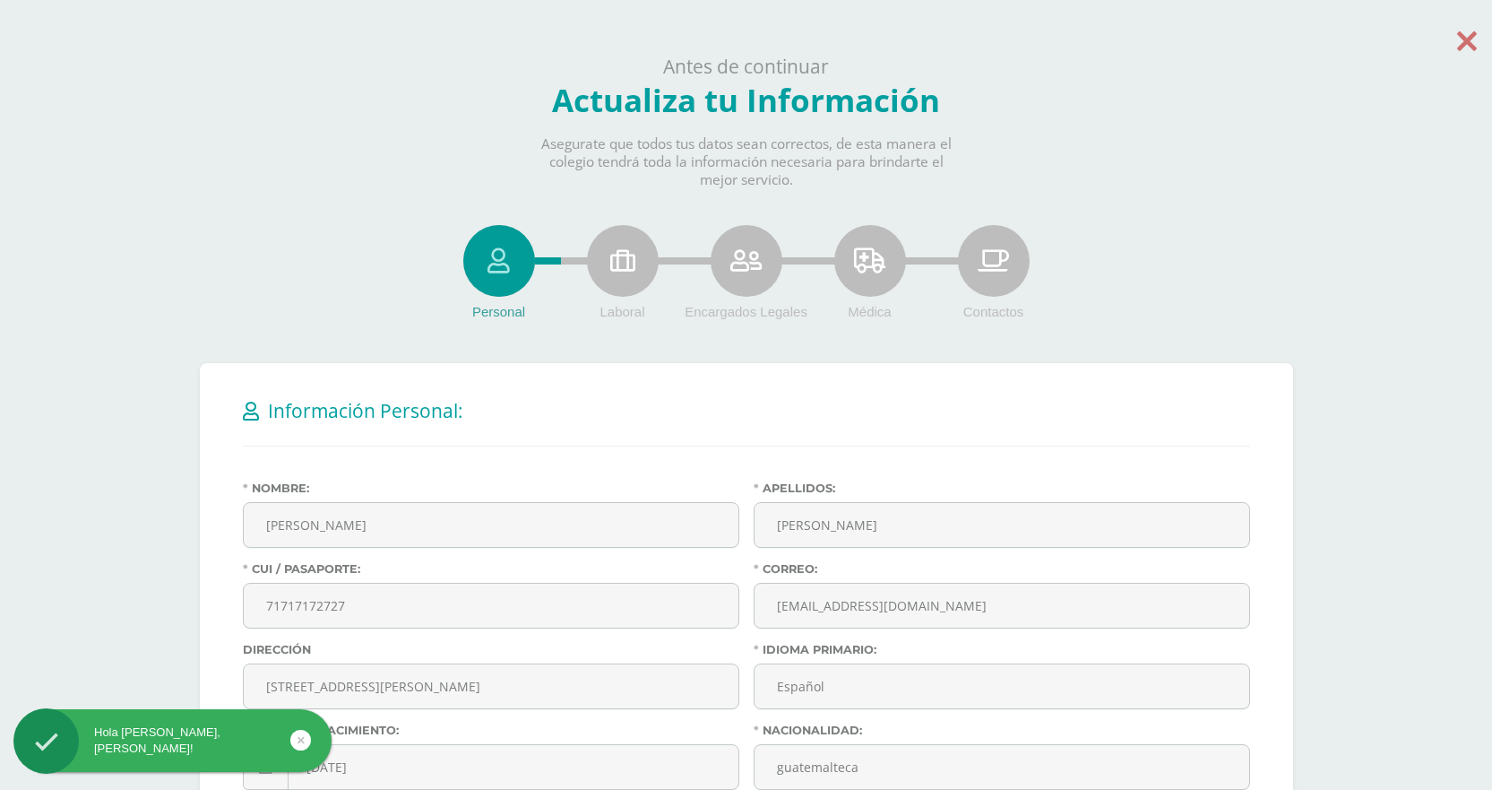
click at [1469, 36] on icon at bounding box center [1467, 40] width 20 height 31
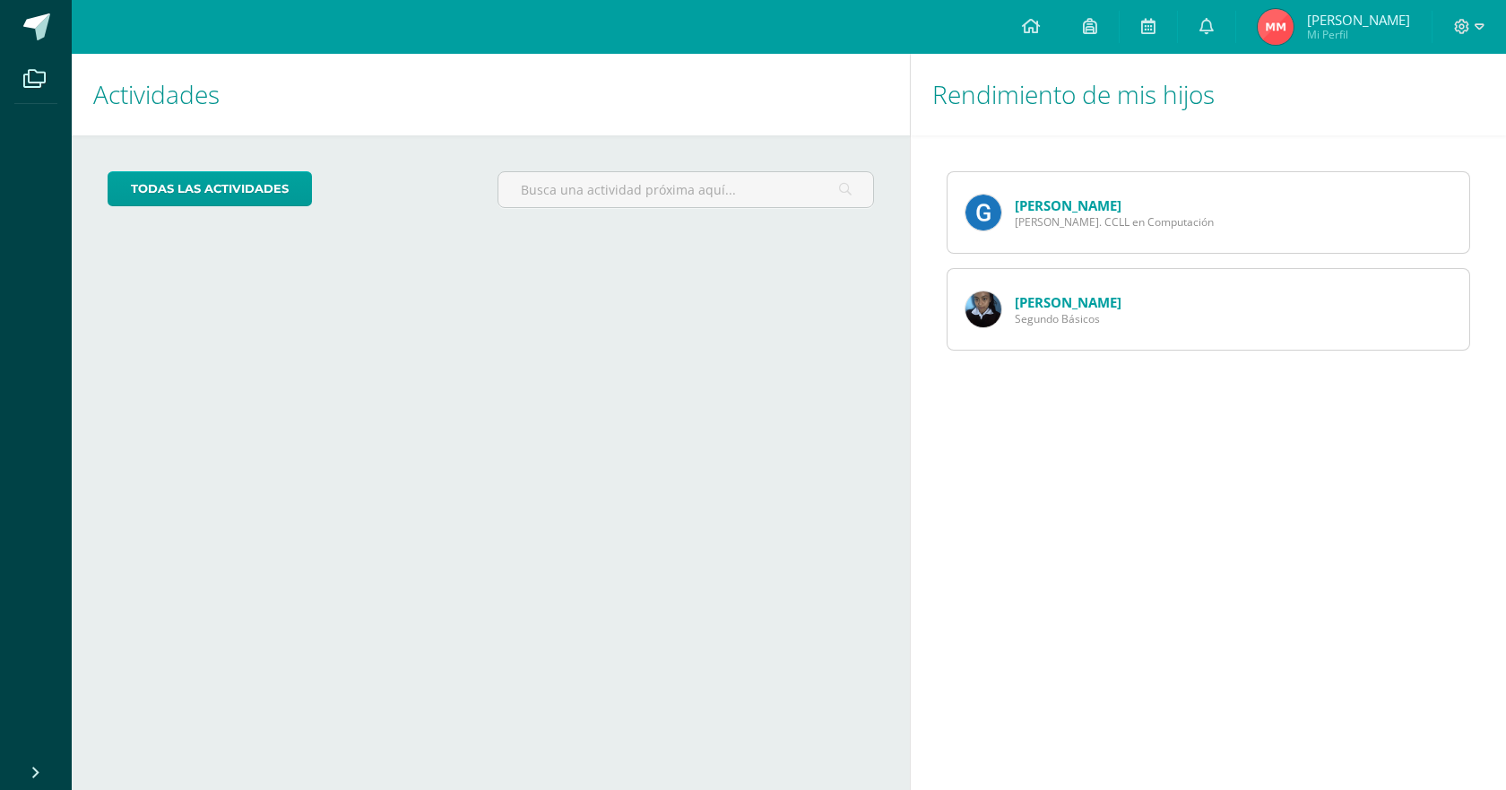
click at [1070, 314] on span "Segundo Básicos" at bounding box center [1068, 318] width 107 height 15
click at [1049, 306] on link "Mabelyn Tzoc" at bounding box center [1068, 302] width 107 height 18
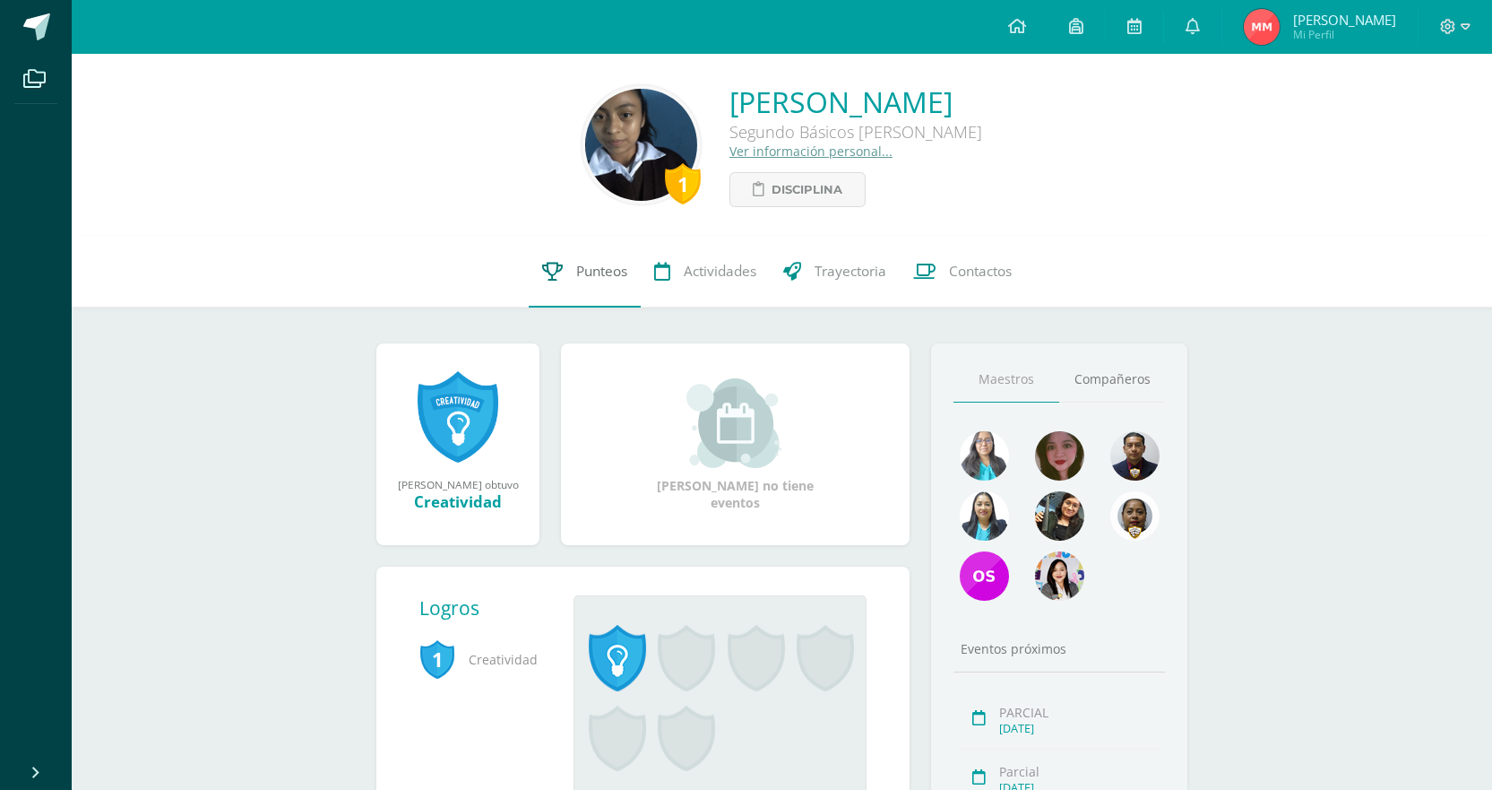
click at [570, 264] on link "Punteos" at bounding box center [585, 272] width 112 height 72
click at [589, 272] on span "Punteos" at bounding box center [601, 271] width 51 height 19
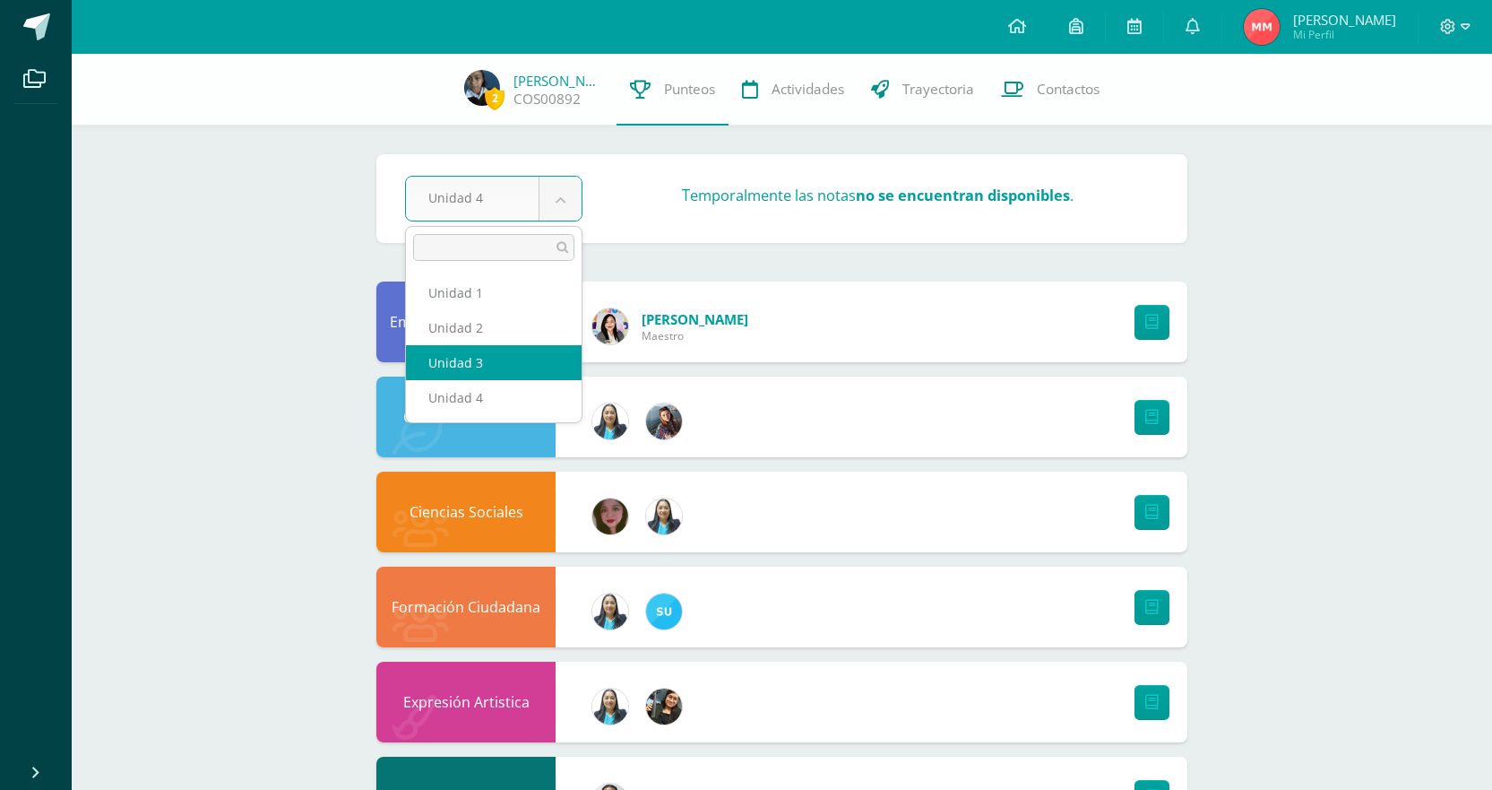
select select "Unidad 3"
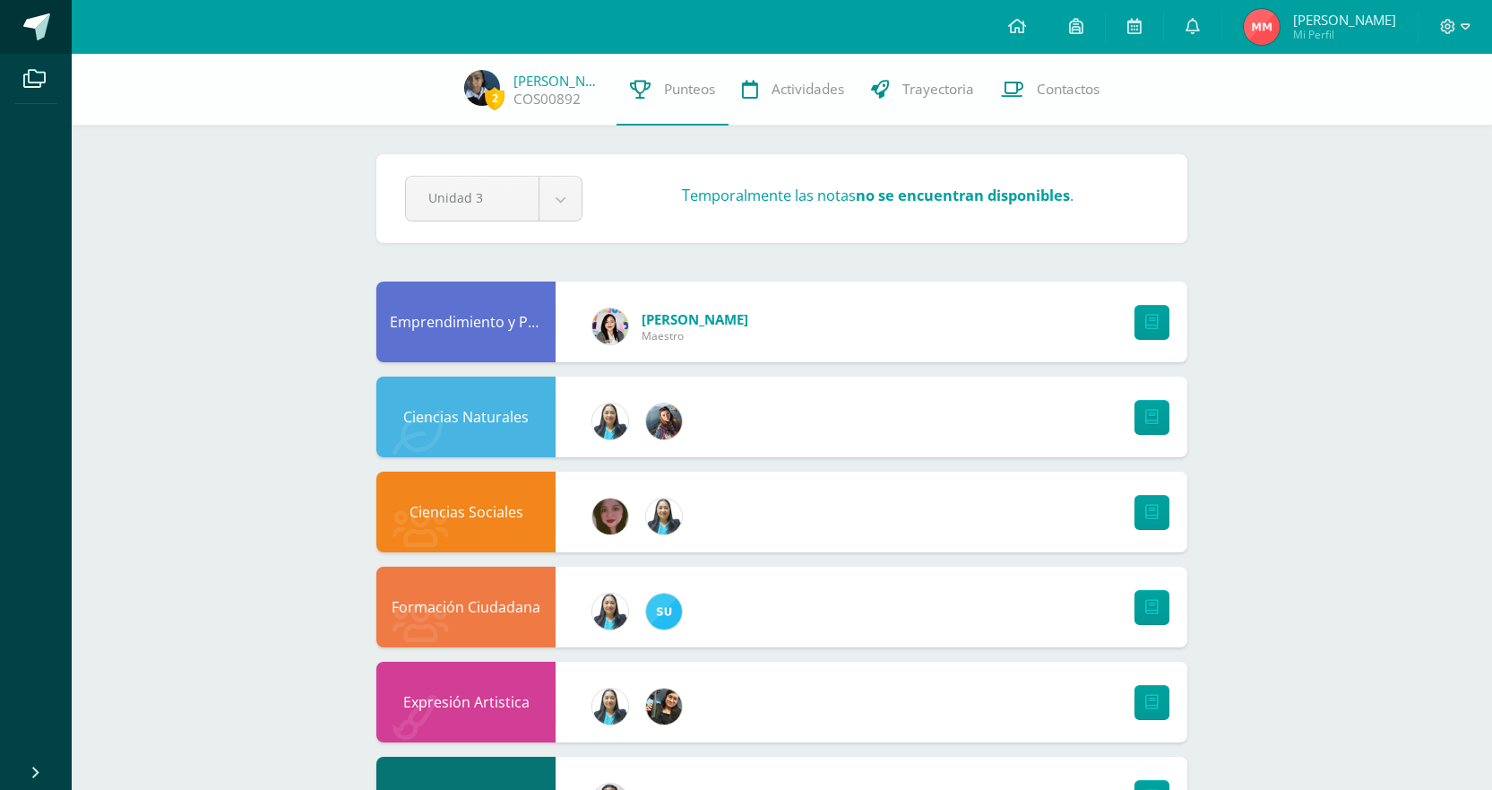
click at [64, 8] on link at bounding box center [36, 27] width 72 height 54
